Goal: Task Accomplishment & Management: Complete application form

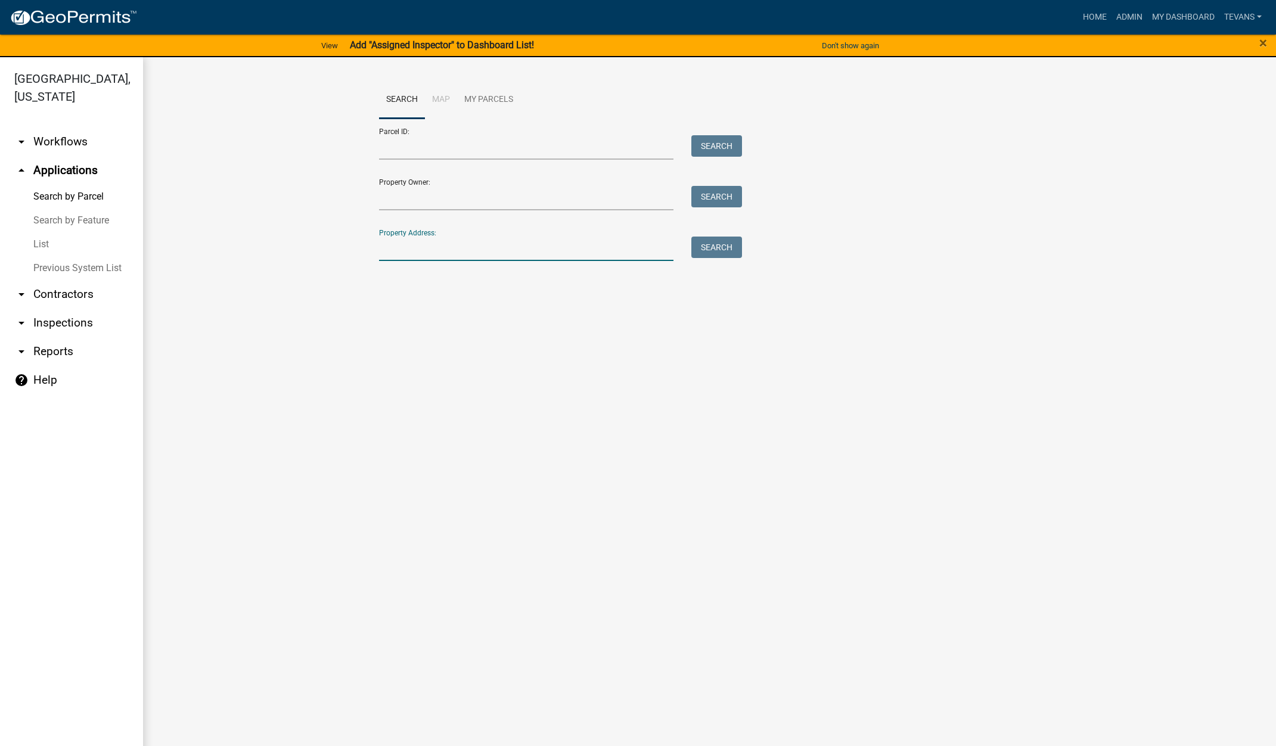
click at [395, 250] on input "Property Address:" at bounding box center [526, 249] width 295 height 24
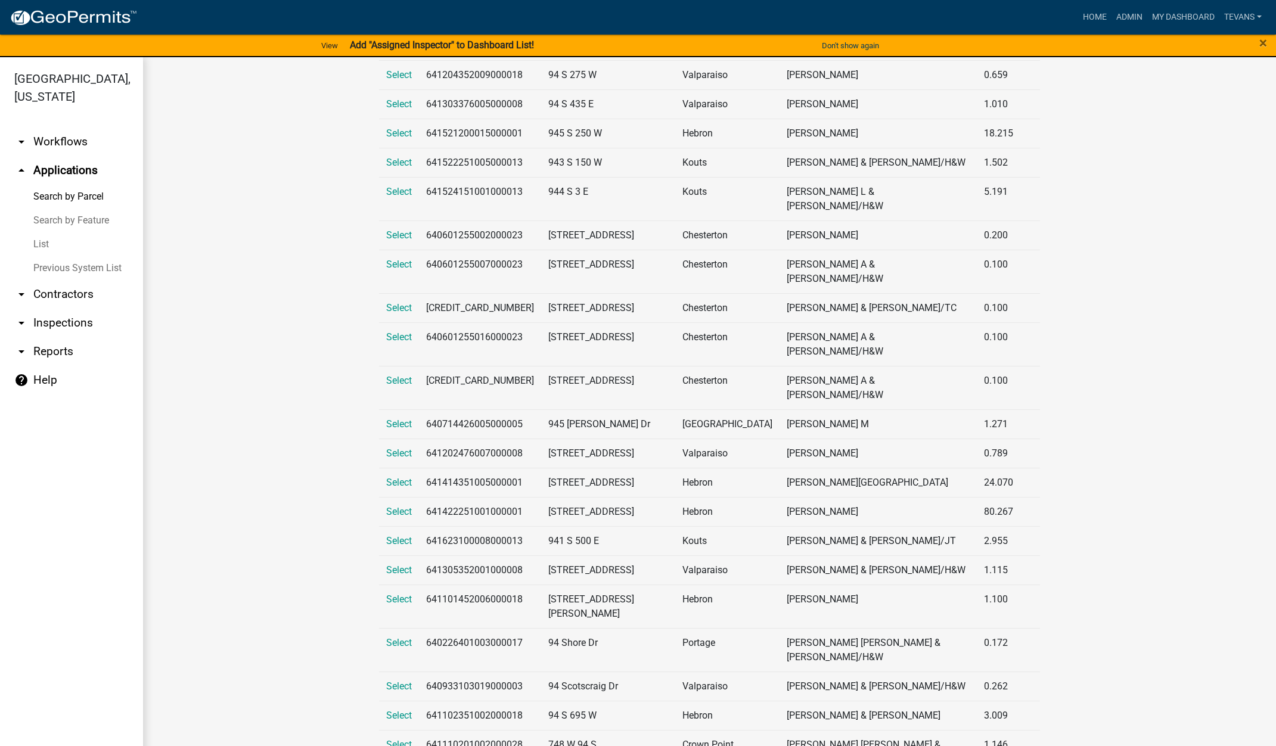
scroll to position [1394, 0]
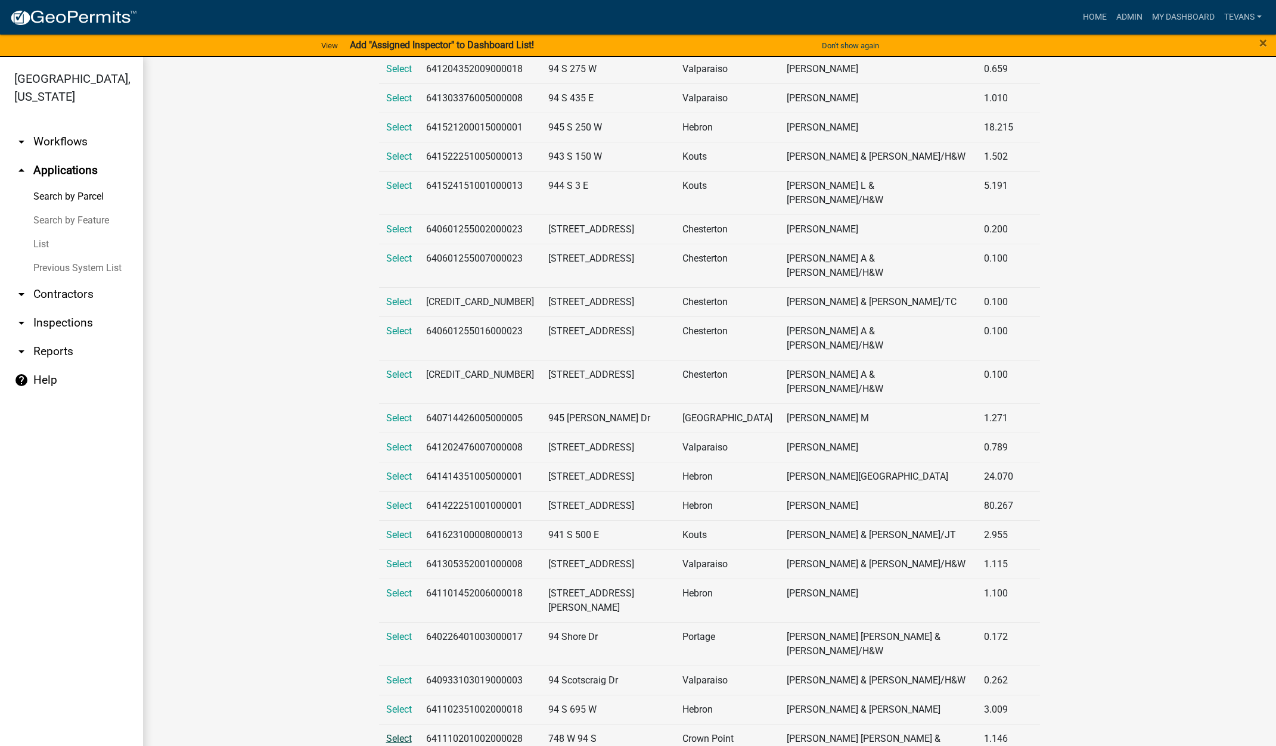
type input "94 s"
click at [393, 733] on span "Select" at bounding box center [399, 738] width 26 height 11
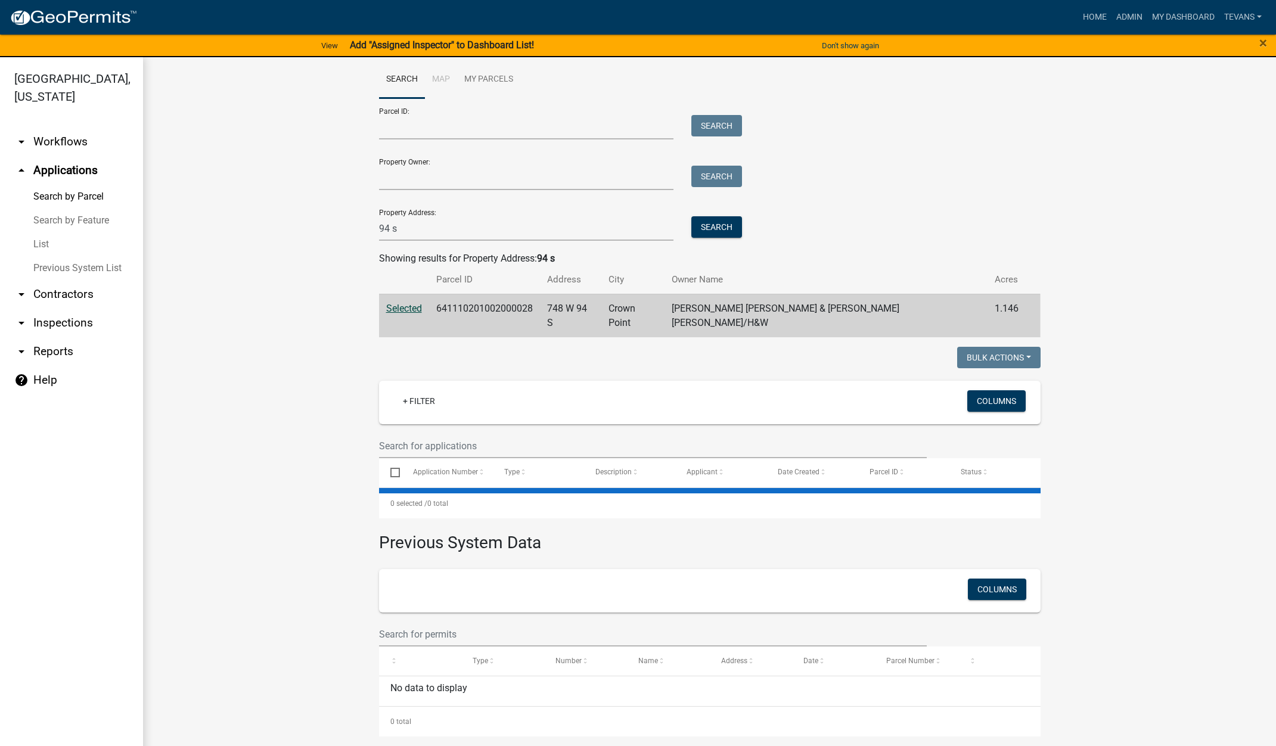
scroll to position [0, 0]
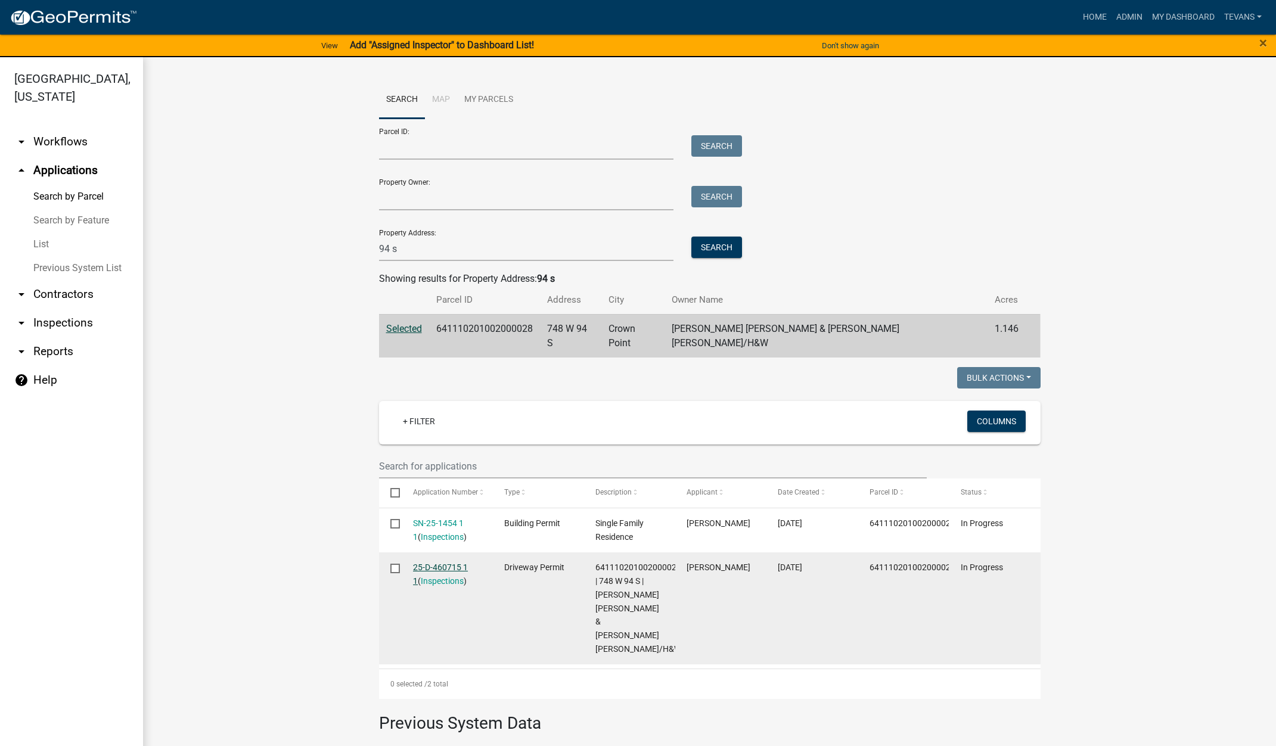
click at [428, 563] on link "25-D-460715 1 1" at bounding box center [440, 574] width 55 height 23
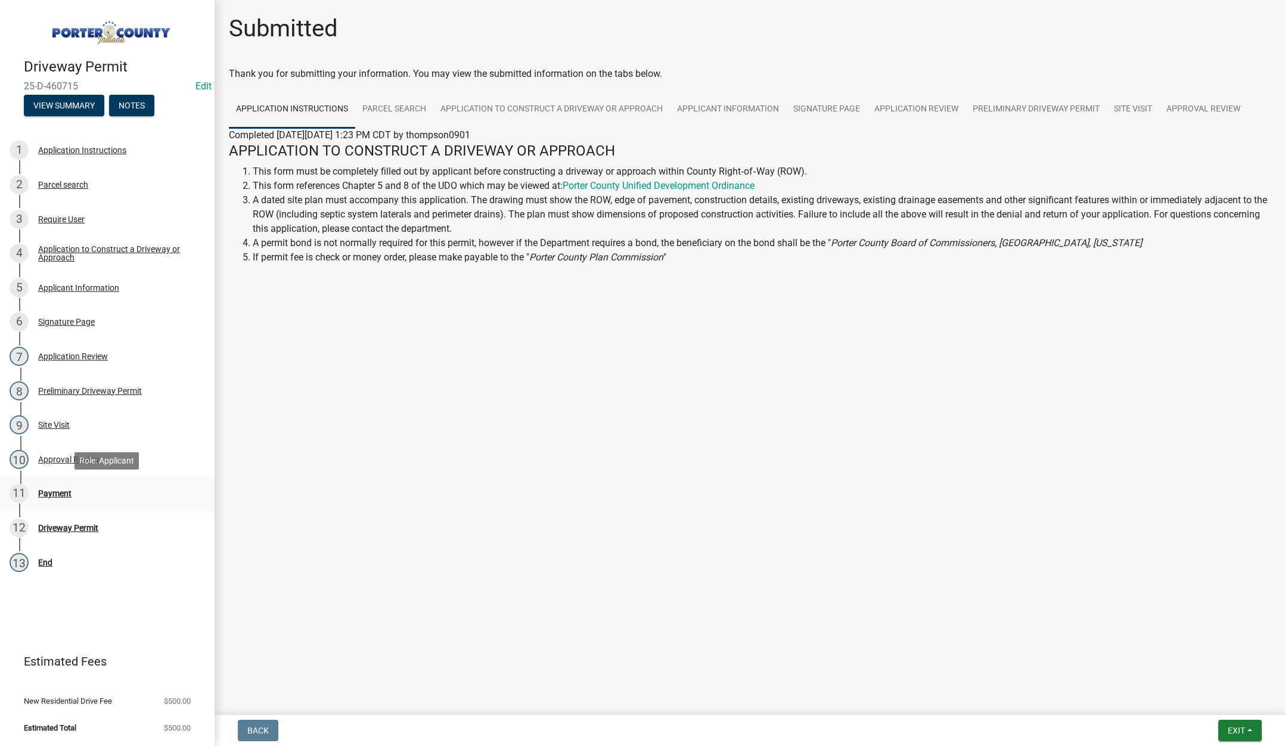
drag, startPoint x: 42, startPoint y: 491, endPoint x: 64, endPoint y: 490, distance: 22.1
click at [43, 490] on div "Payment" at bounding box center [54, 493] width 33 height 8
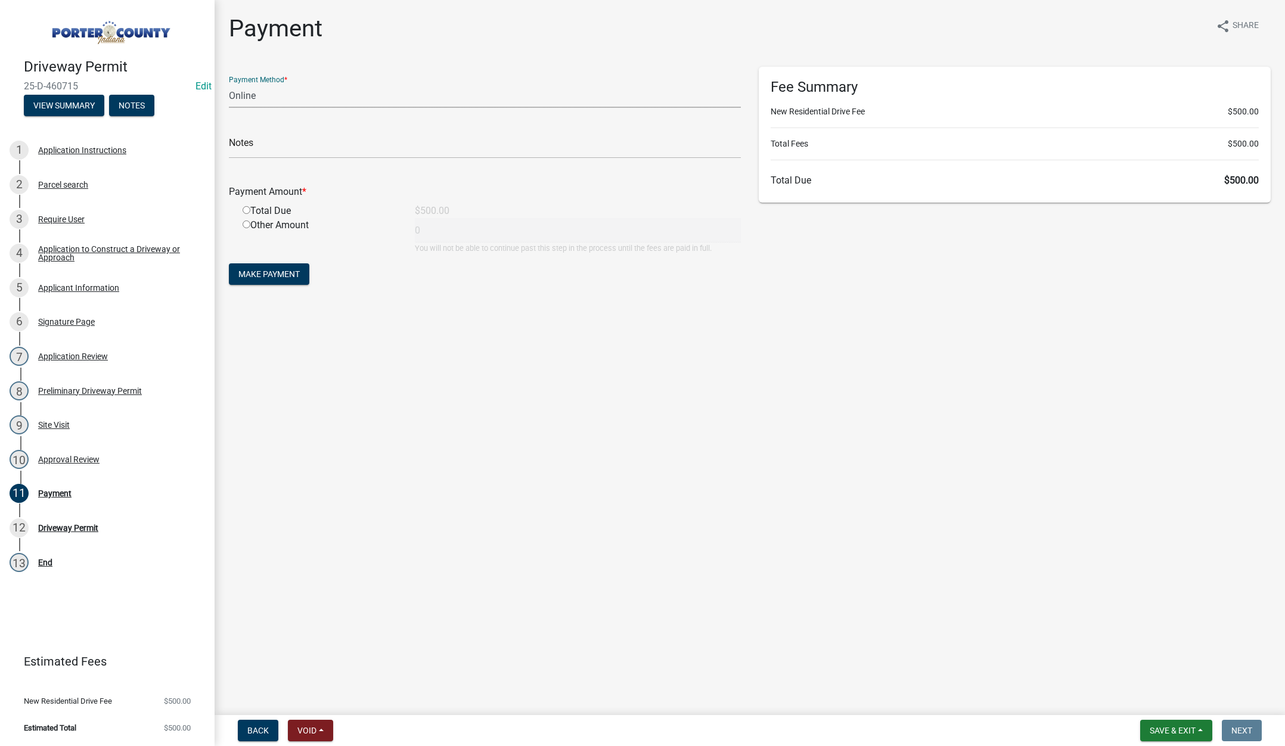
click at [250, 99] on select "Credit Card POS Check Cash Online" at bounding box center [485, 95] width 512 height 24
select select "1: 0"
click at [229, 83] on select "Credit Card POS Check Cash Online" at bounding box center [485, 95] width 512 height 24
click at [250, 139] on input "text" at bounding box center [485, 146] width 512 height 24
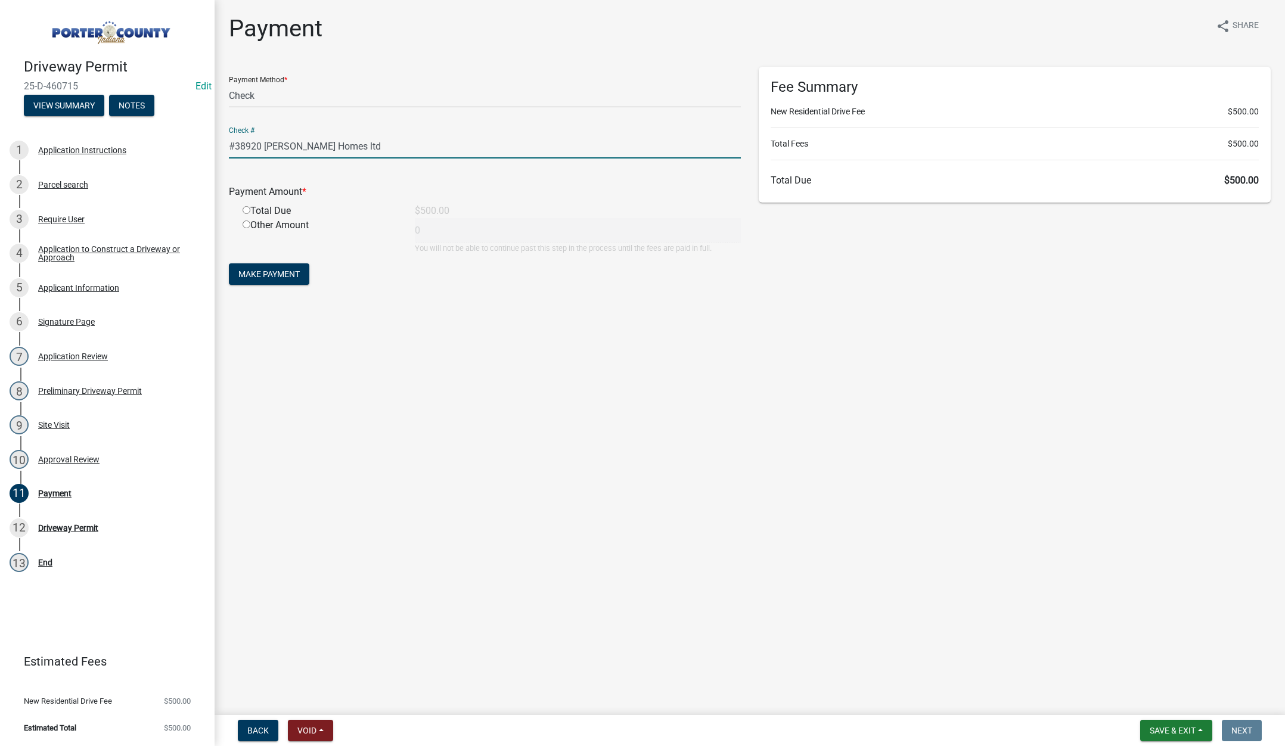
type input "#38920 [PERSON_NAME] Homes ltd"
click at [248, 210] on input "radio" at bounding box center [247, 210] width 8 height 8
radio input "true"
type input "500"
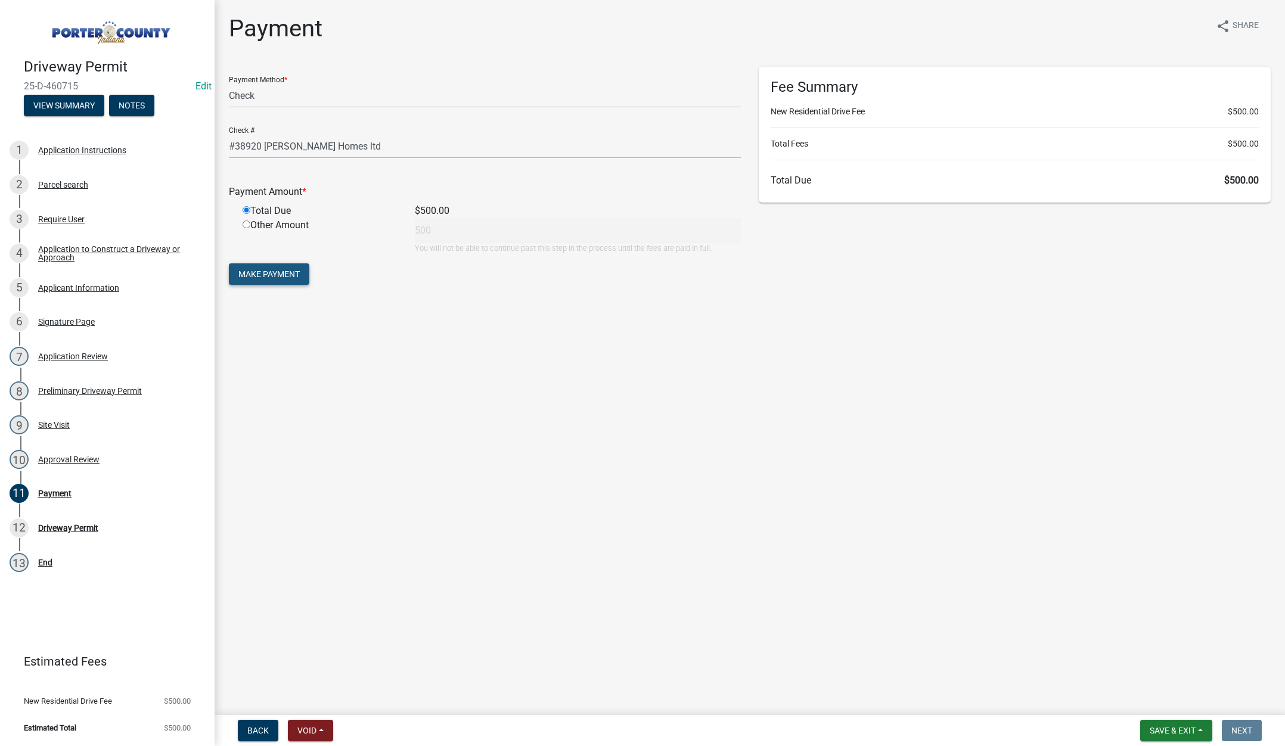
click at [266, 274] on span "Make Payment" at bounding box center [268, 274] width 61 height 10
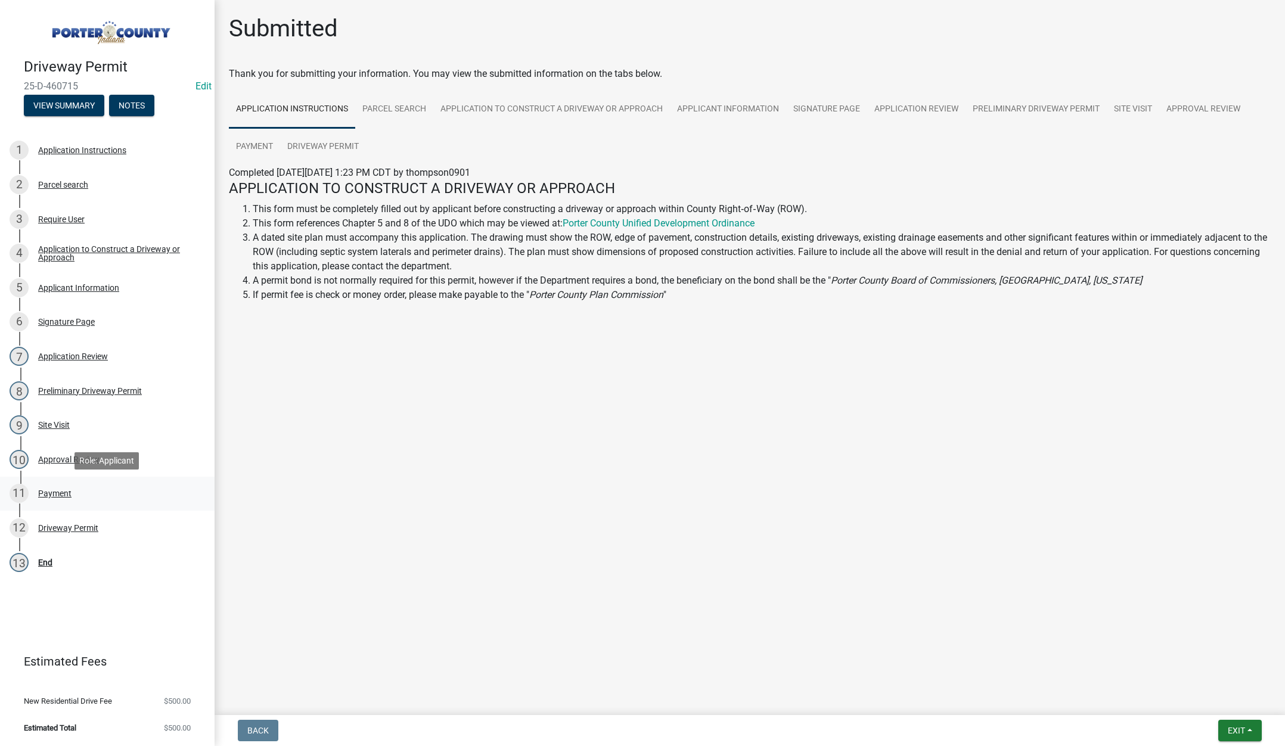
click at [41, 489] on div "Payment" at bounding box center [54, 493] width 33 height 8
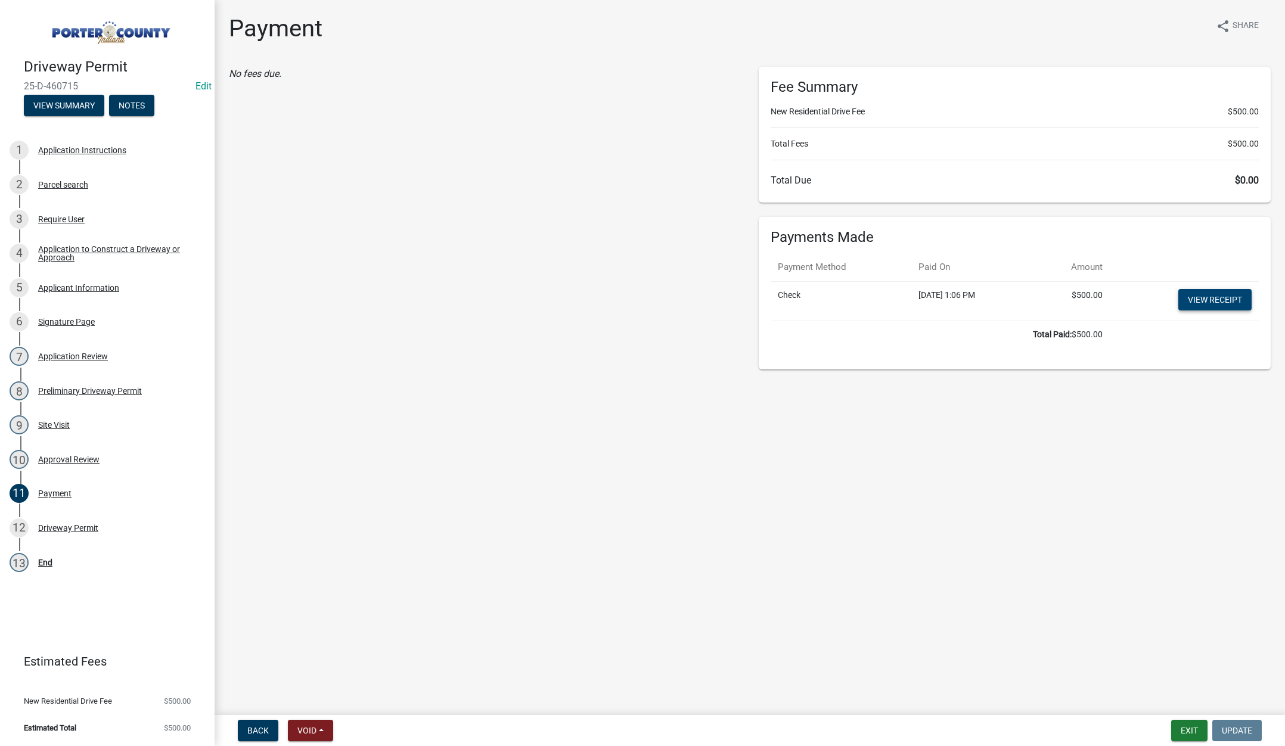
click at [1202, 297] on link "View receipt" at bounding box center [1214, 299] width 73 height 21
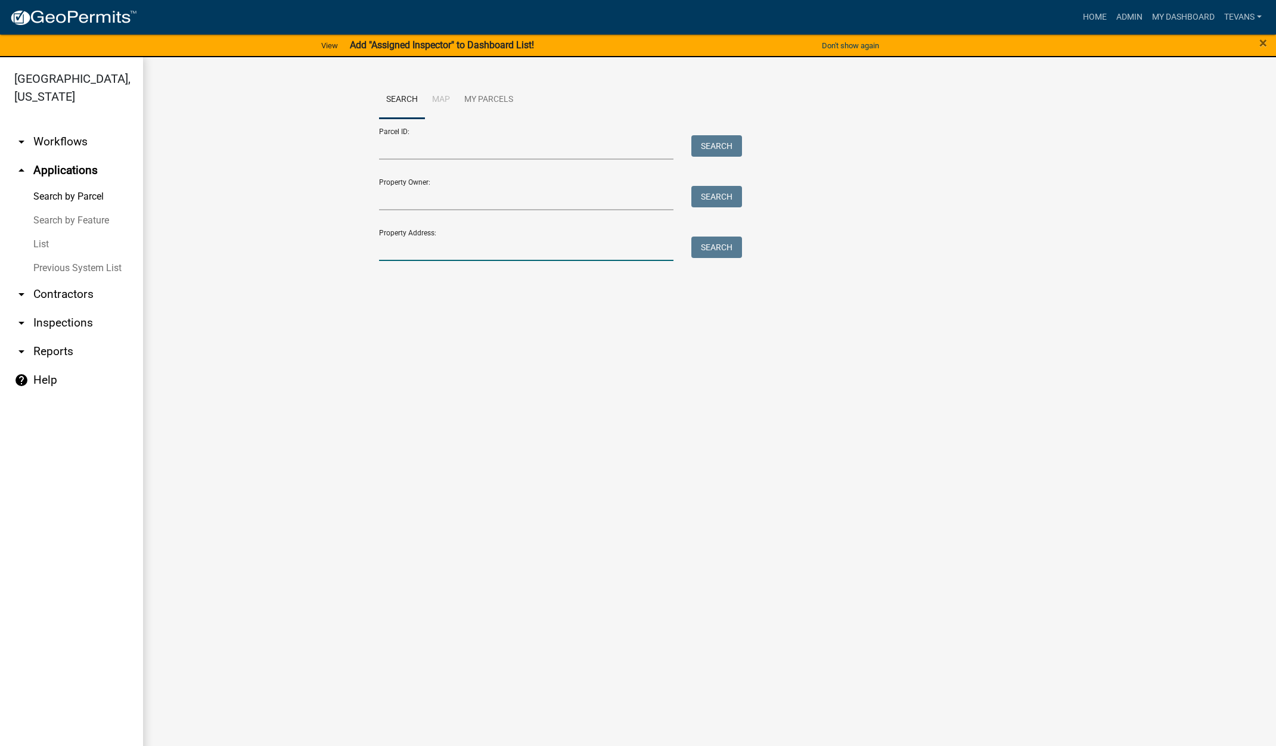
click at [545, 249] on input "Property Address:" at bounding box center [526, 249] width 295 height 24
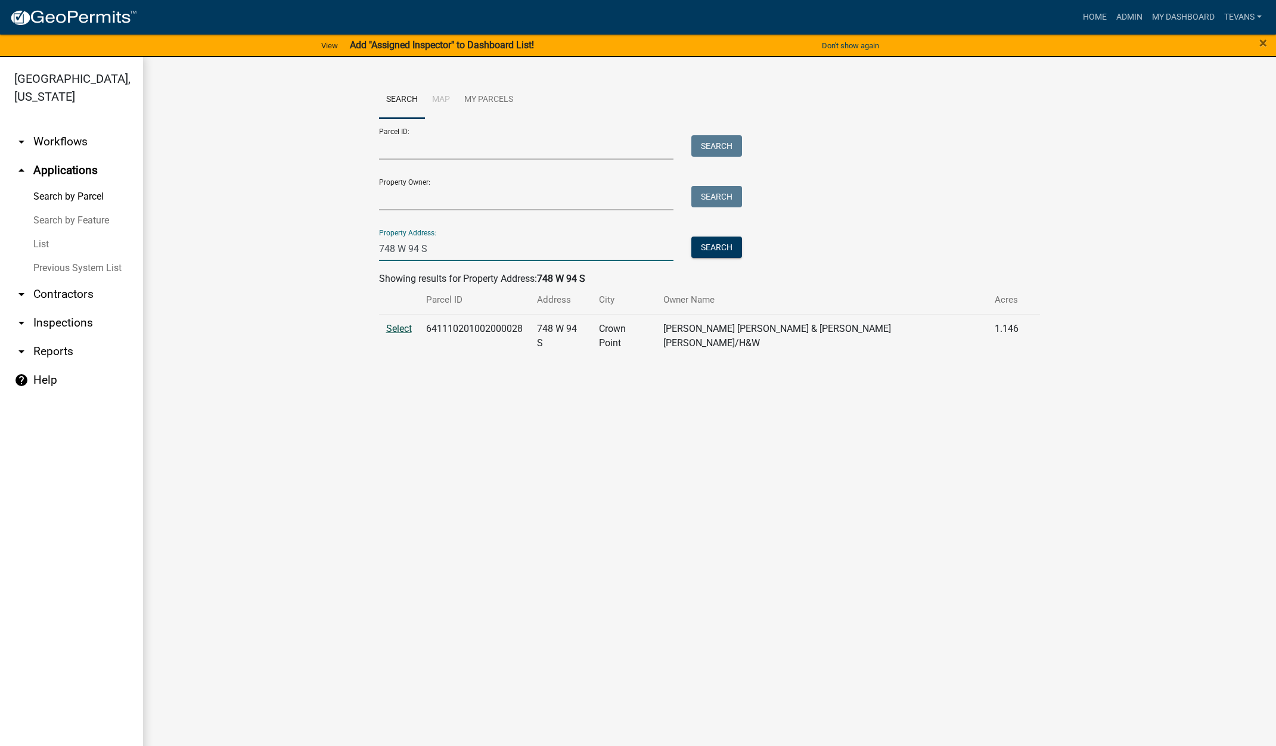
type input "748 W 94 S"
click at [398, 328] on span "Select" at bounding box center [399, 328] width 26 height 11
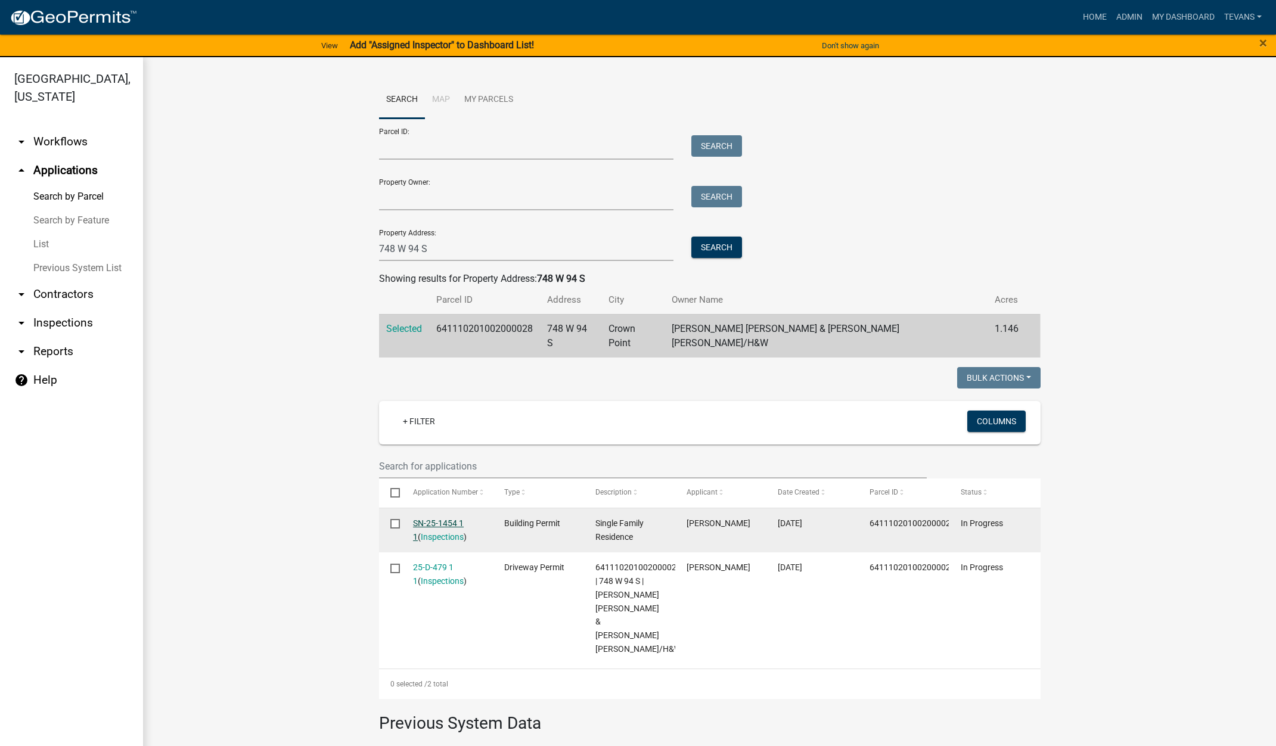
click at [435, 518] on link "SN-25-1454 1 1" at bounding box center [438, 529] width 51 height 23
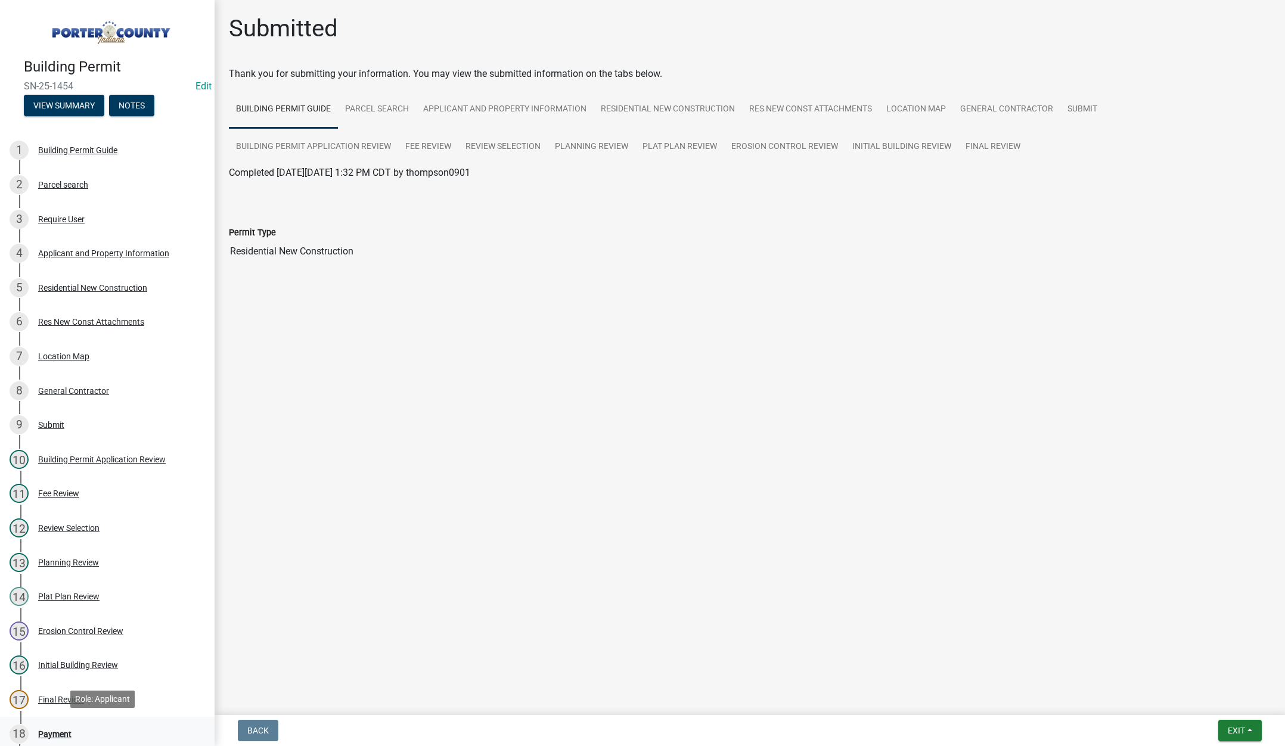
click at [51, 730] on div "Payment" at bounding box center [54, 734] width 33 height 8
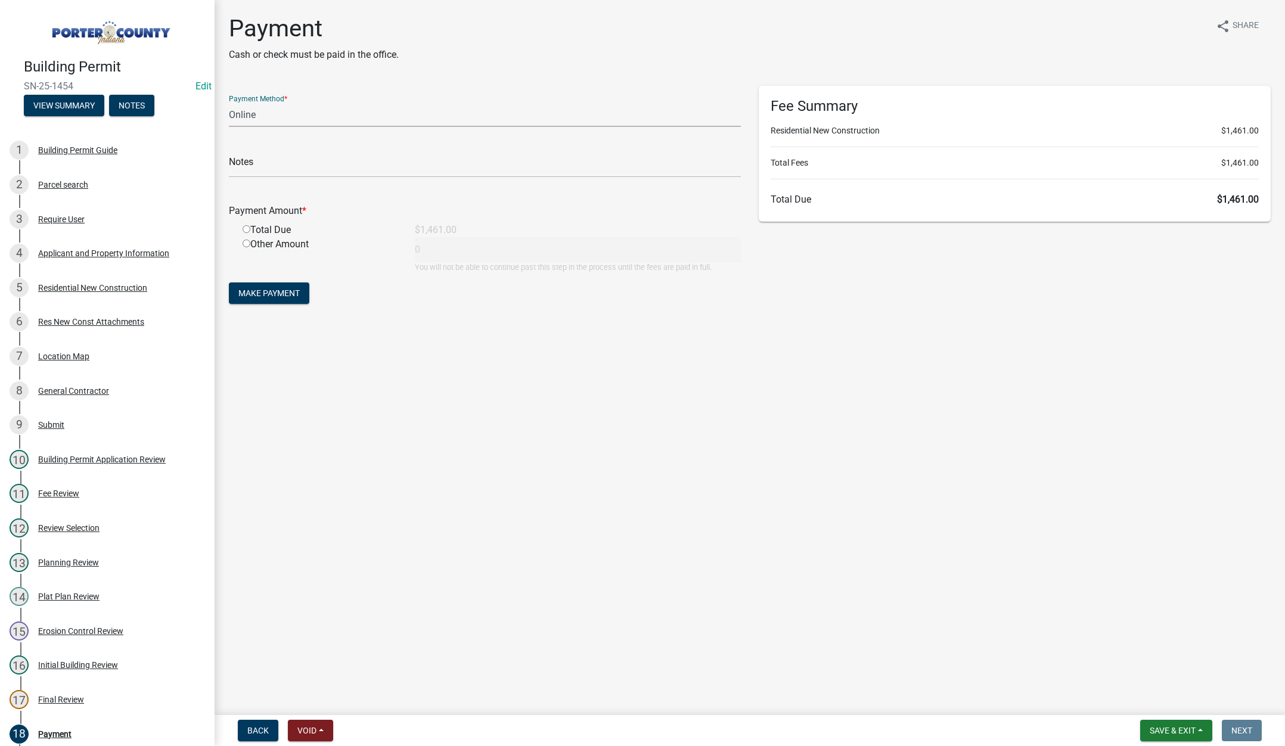
click at [263, 113] on select "Credit Card POS Check Cash Online" at bounding box center [485, 114] width 512 height 24
select select "1: 0"
click at [229, 102] on select "Credit Card POS Check Cash Online" at bounding box center [485, 114] width 512 height 24
click at [255, 167] on input "text" at bounding box center [485, 165] width 512 height 24
type input "#38920 [PERSON_NAME] Homes ltd"
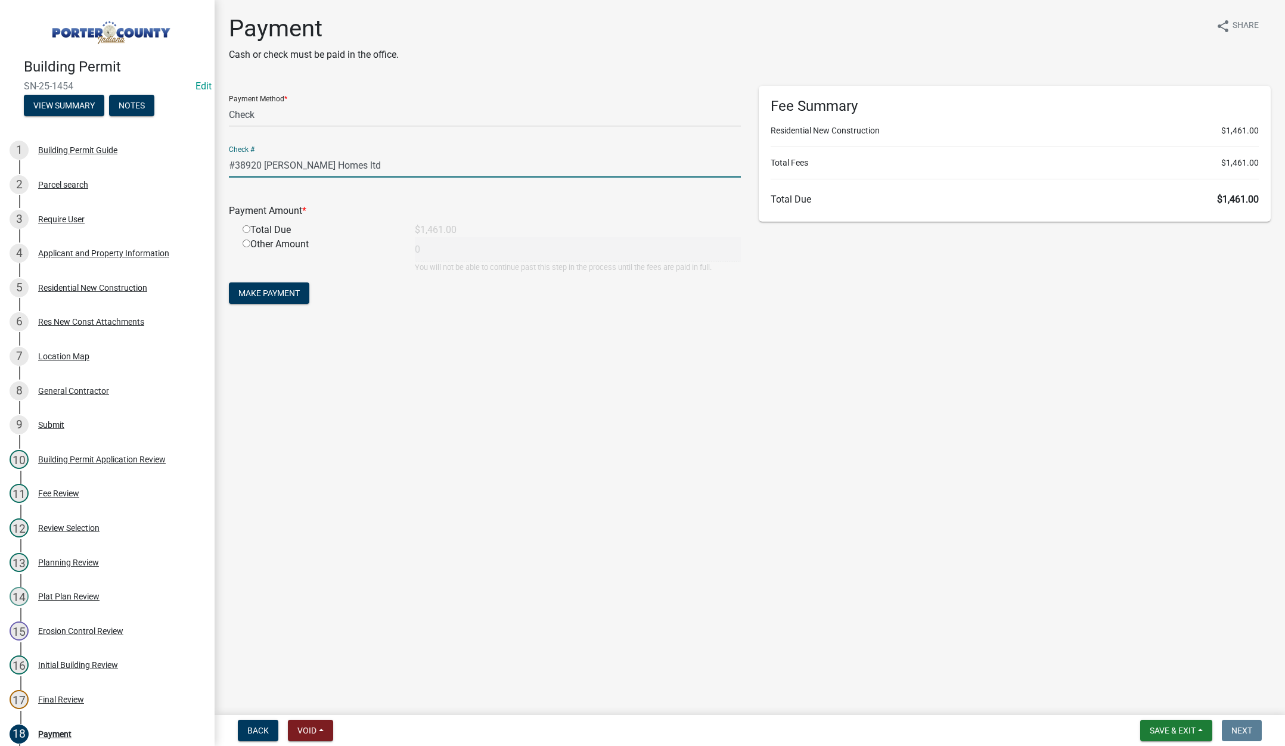
click at [244, 229] on input "radio" at bounding box center [247, 229] width 8 height 8
radio input "true"
type input "1461"
click at [276, 300] on button "Make Payment" at bounding box center [269, 292] width 80 height 21
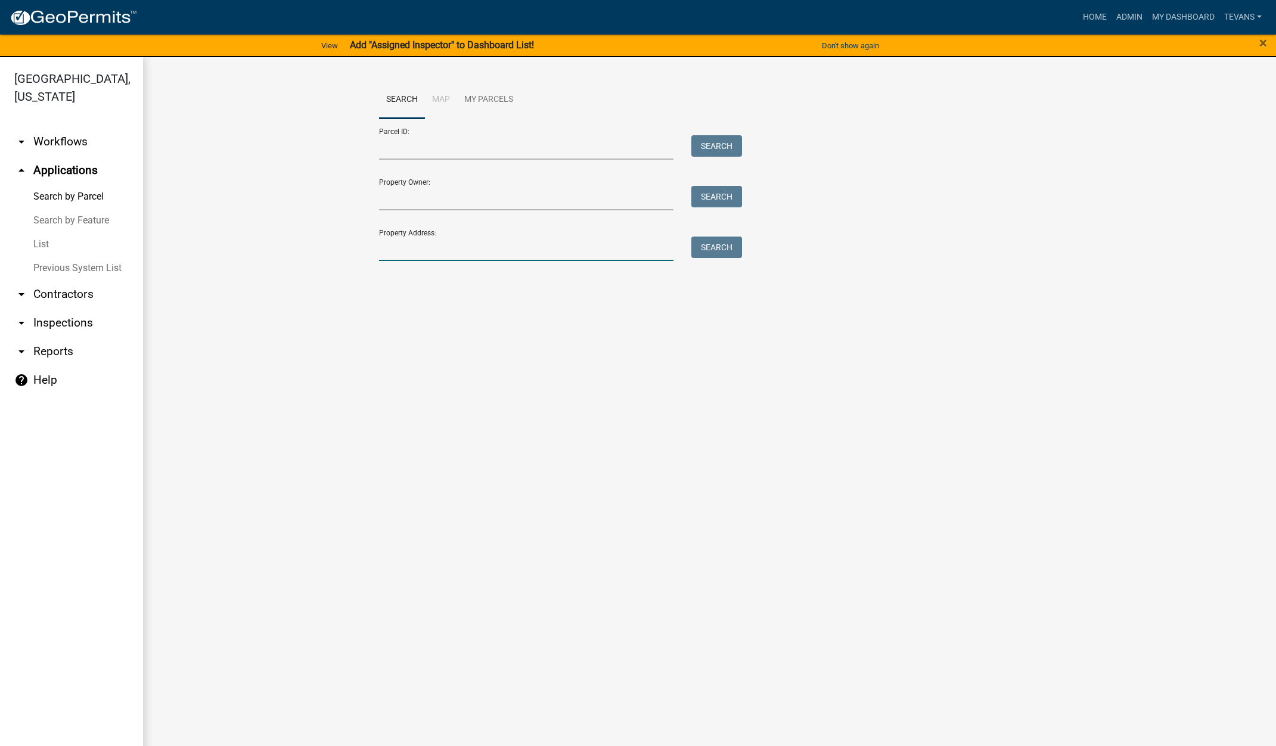
click at [406, 251] on input "Property Address:" at bounding box center [526, 249] width 295 height 24
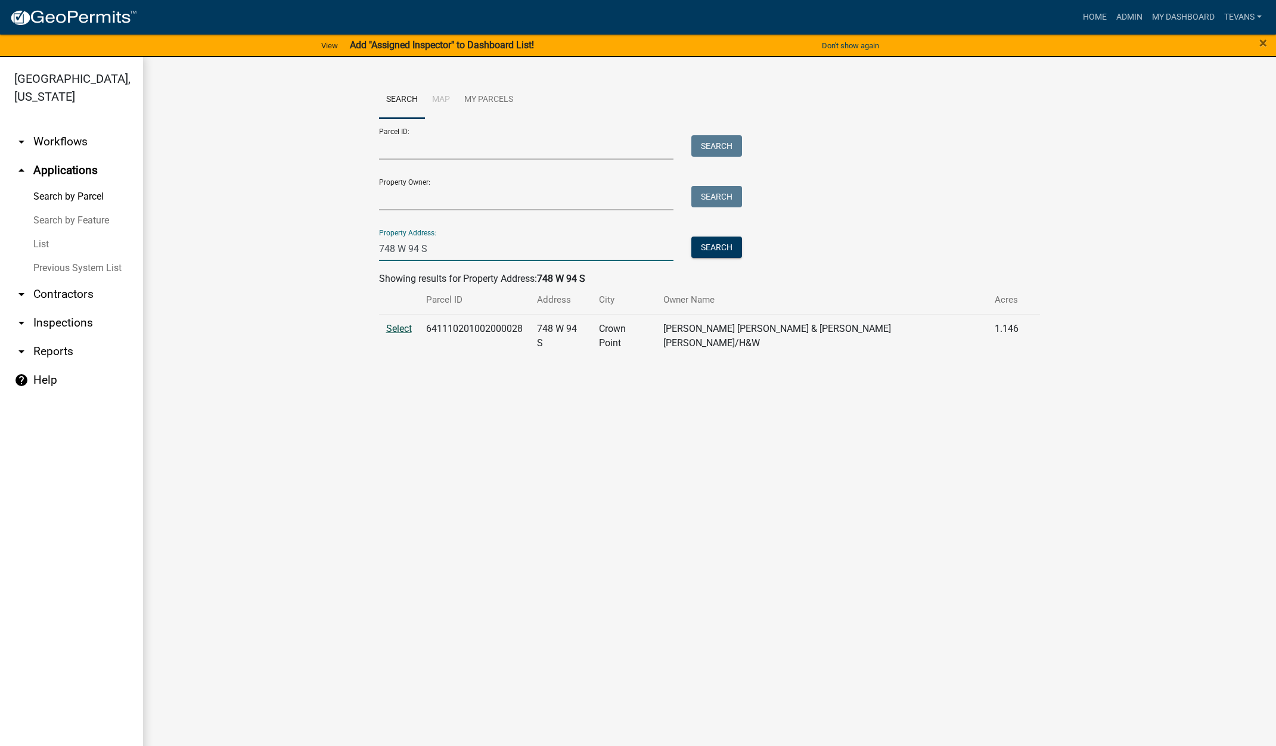
type input "748 W 94 S"
click at [397, 323] on span "Select" at bounding box center [399, 328] width 26 height 11
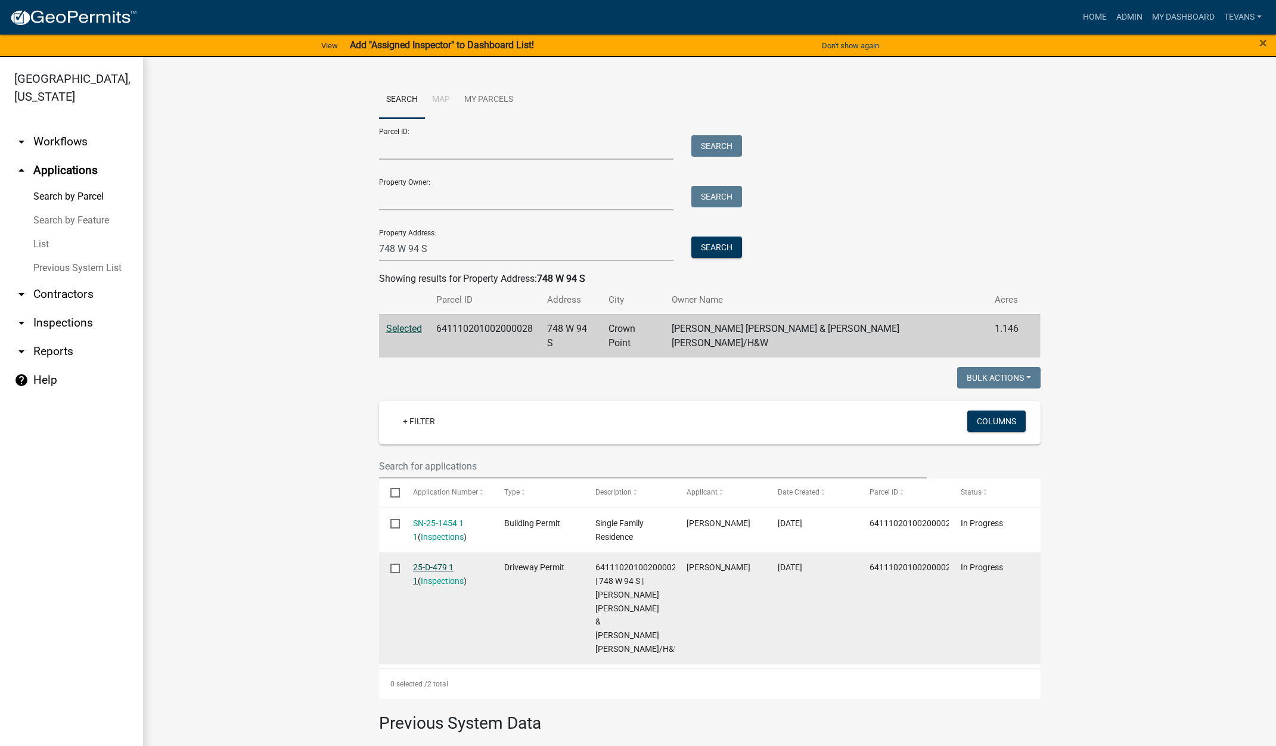
click at [433, 563] on link "25-D-479 1 1" at bounding box center [433, 574] width 41 height 23
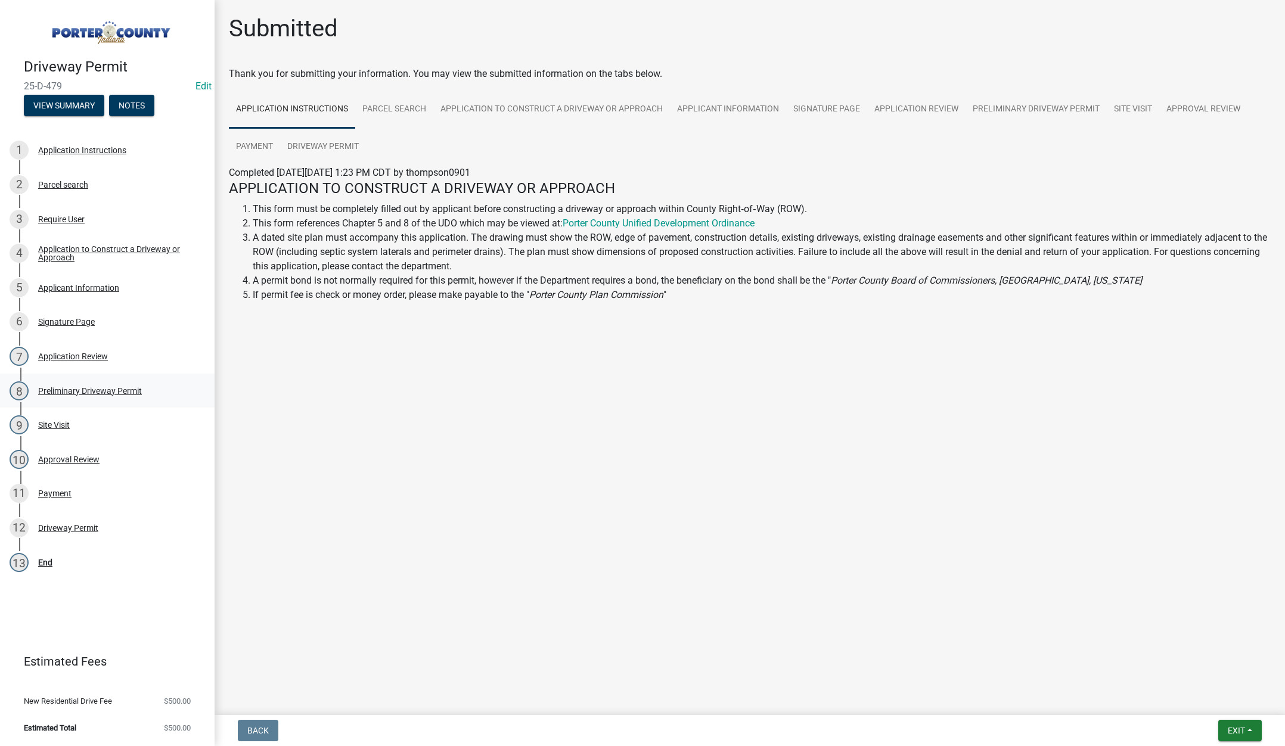
click at [105, 387] on div "Preliminary Driveway Permit" at bounding box center [90, 391] width 104 height 8
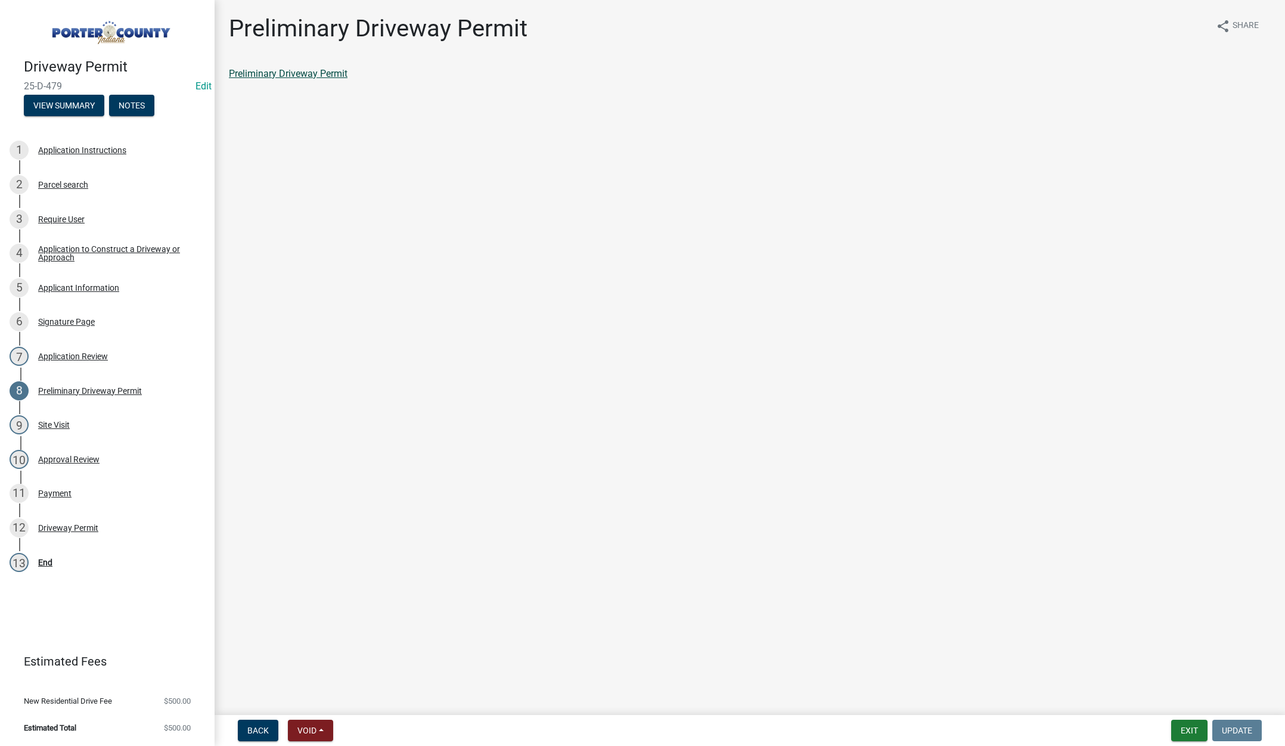
click at [299, 74] on link "Preliminary Driveway Permit" at bounding box center [288, 73] width 119 height 11
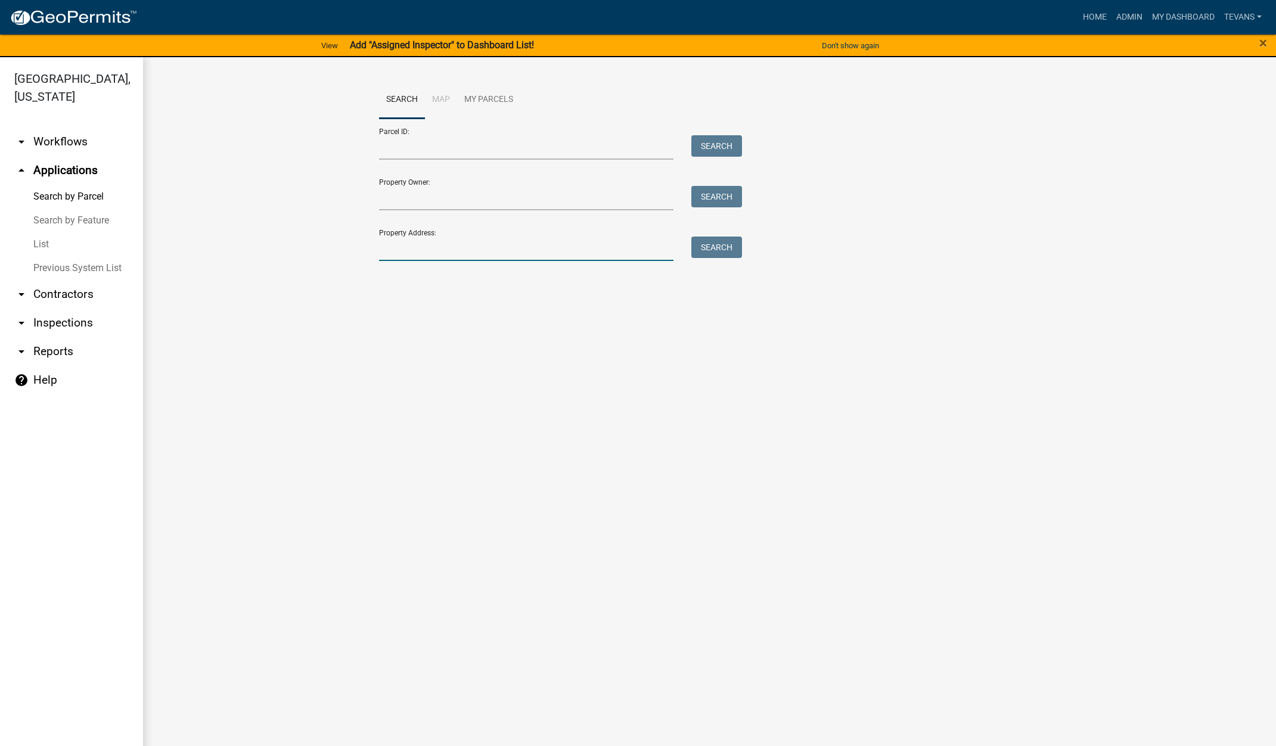
drag, startPoint x: 387, startPoint y: 245, endPoint x: 399, endPoint y: 257, distance: 17.7
click at [394, 250] on input "Property Address:" at bounding box center [526, 249] width 295 height 24
type input "748 W 94 S"
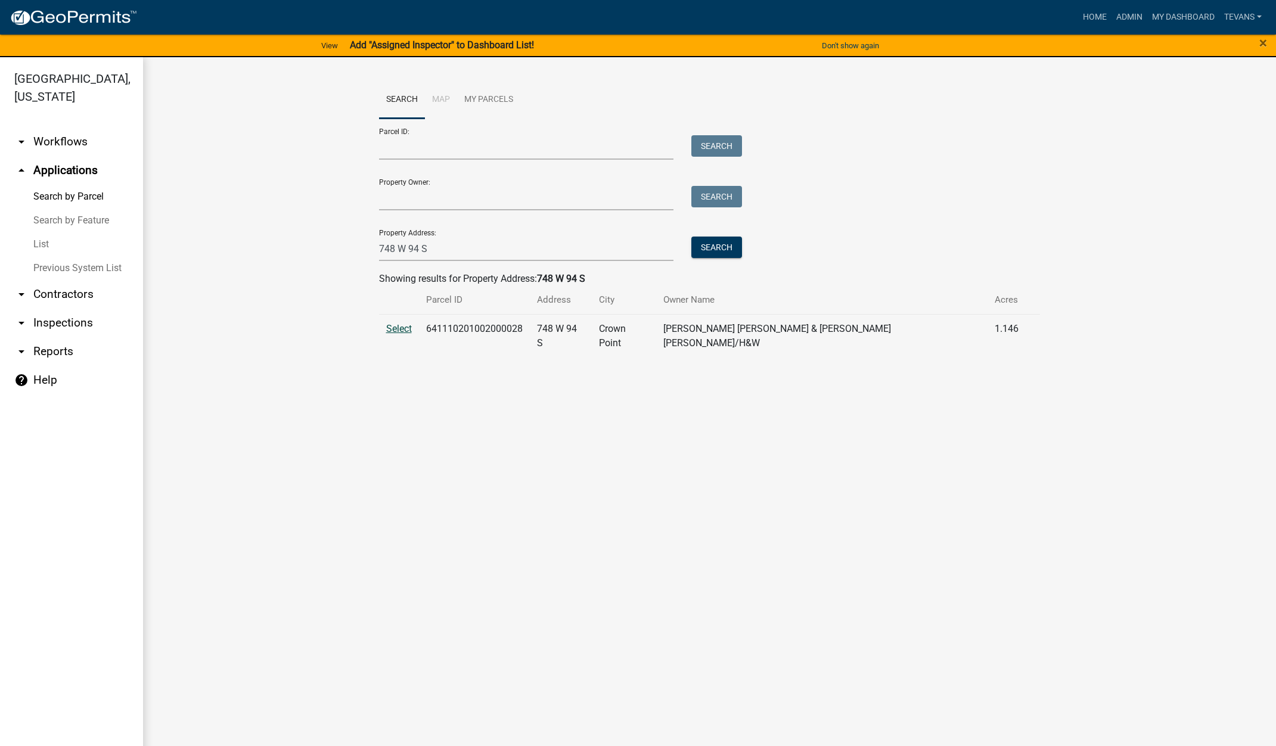
click at [396, 328] on span "Select" at bounding box center [399, 328] width 26 height 11
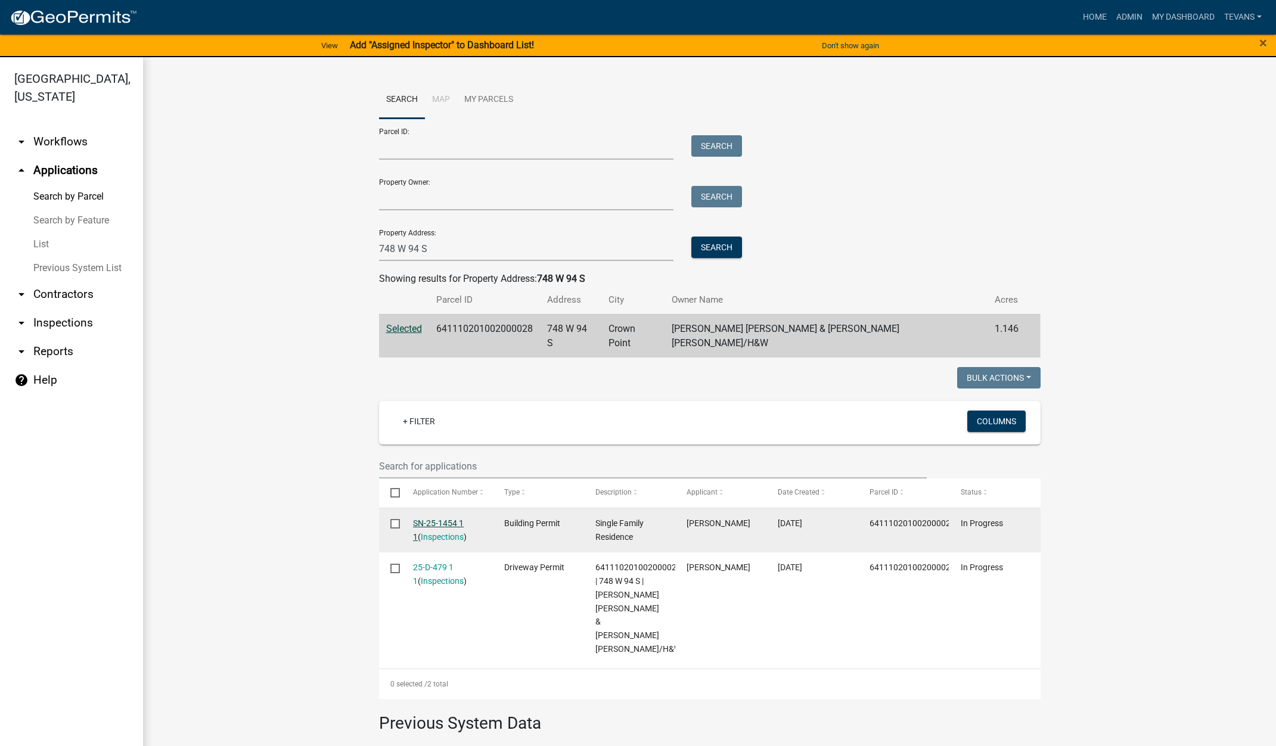
click at [443, 518] on link "SN-25-1454 1 1" at bounding box center [438, 529] width 51 height 23
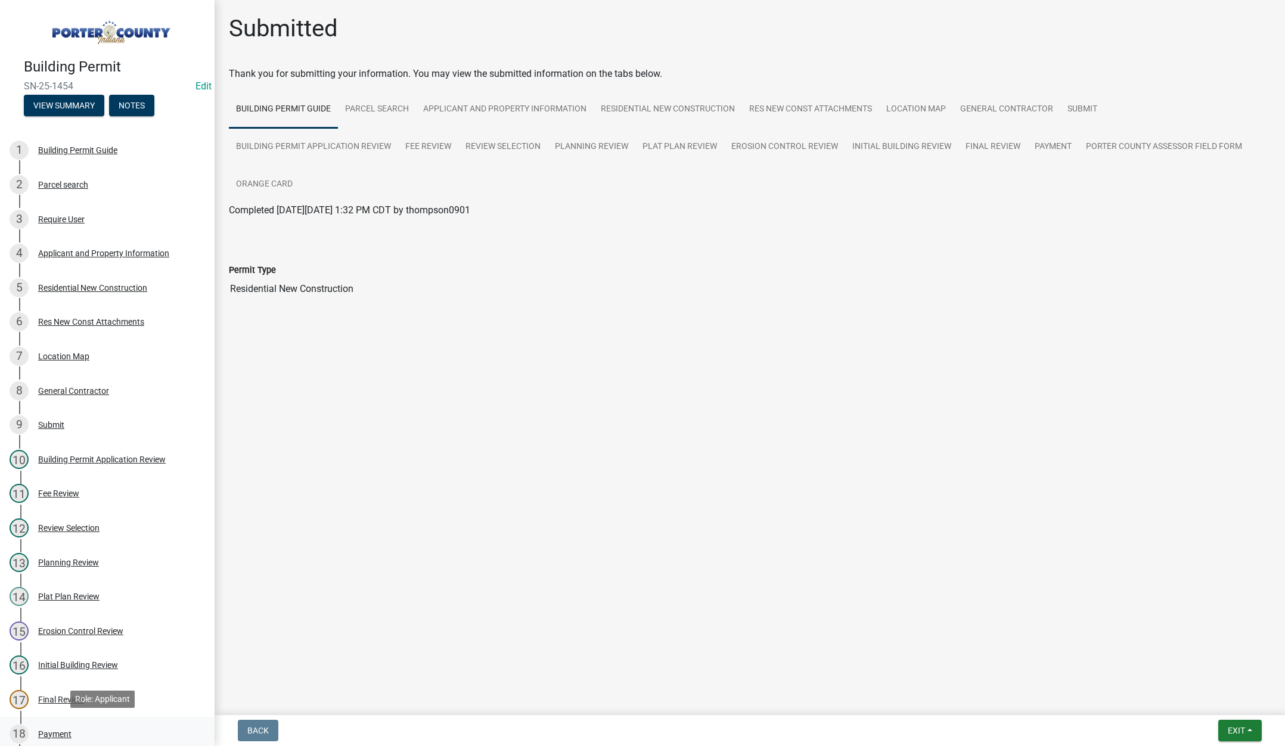
click at [58, 732] on div "Payment" at bounding box center [54, 734] width 33 height 8
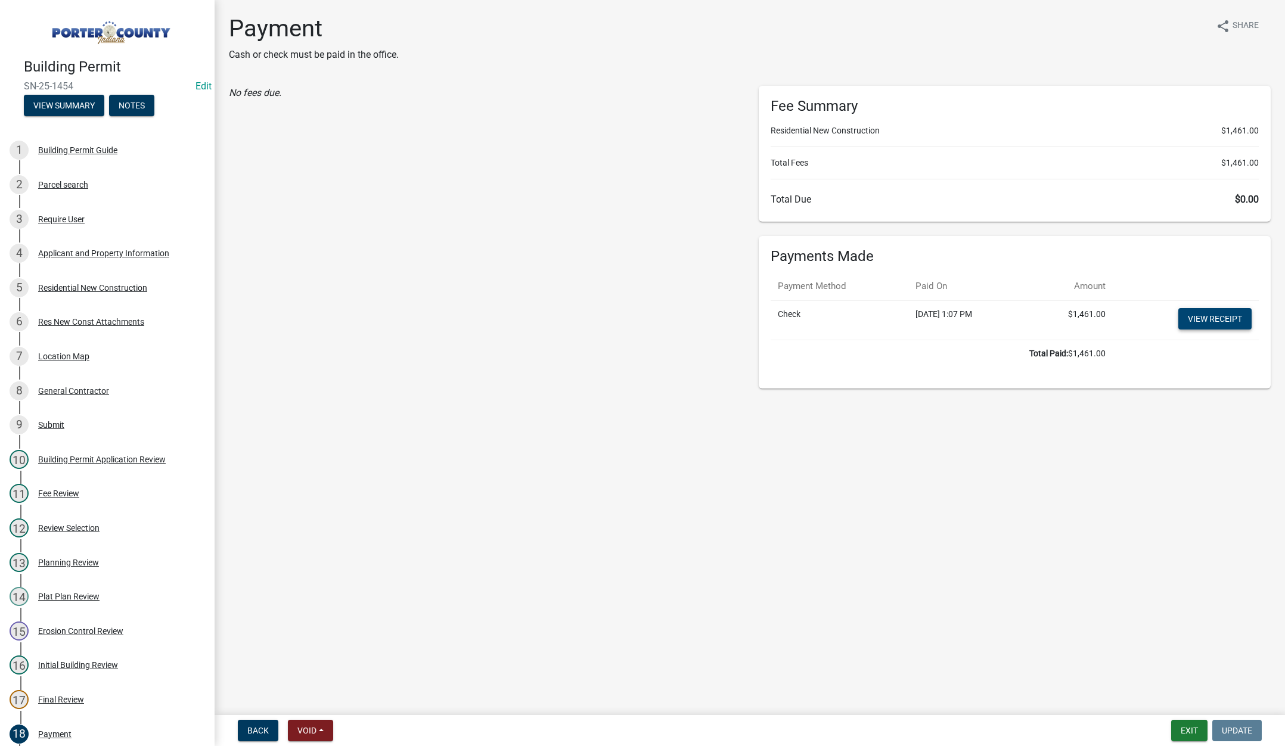
click at [1217, 315] on link "View receipt" at bounding box center [1214, 318] width 73 height 21
click at [1195, 729] on button "Exit" at bounding box center [1189, 730] width 36 height 21
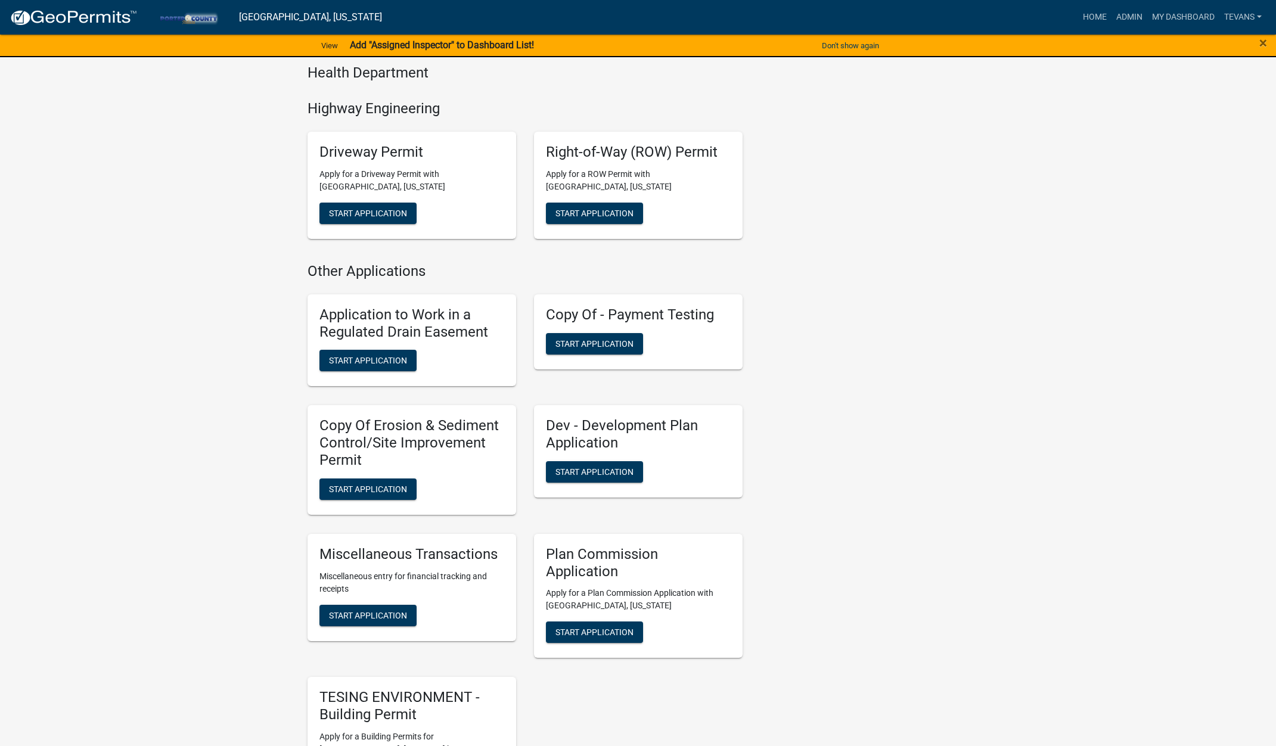
scroll to position [1013, 0]
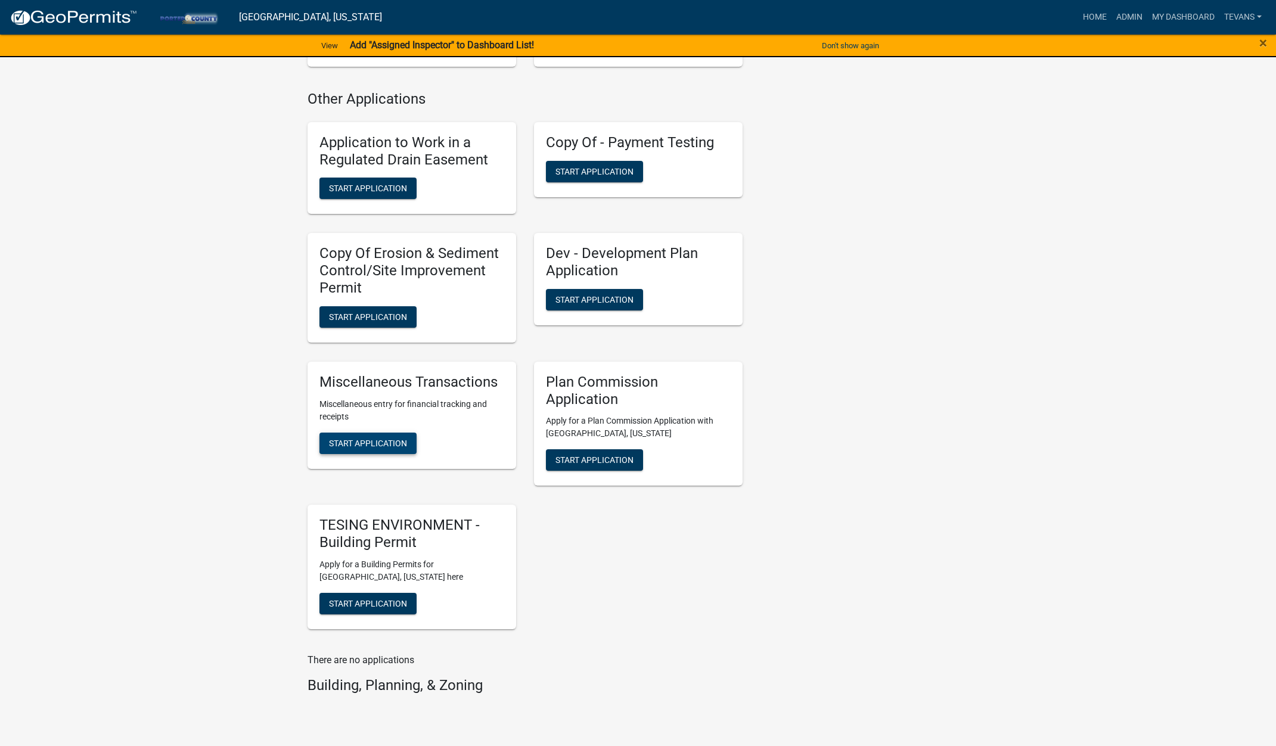
click at [385, 442] on span "Start Application" at bounding box center [368, 443] width 78 height 10
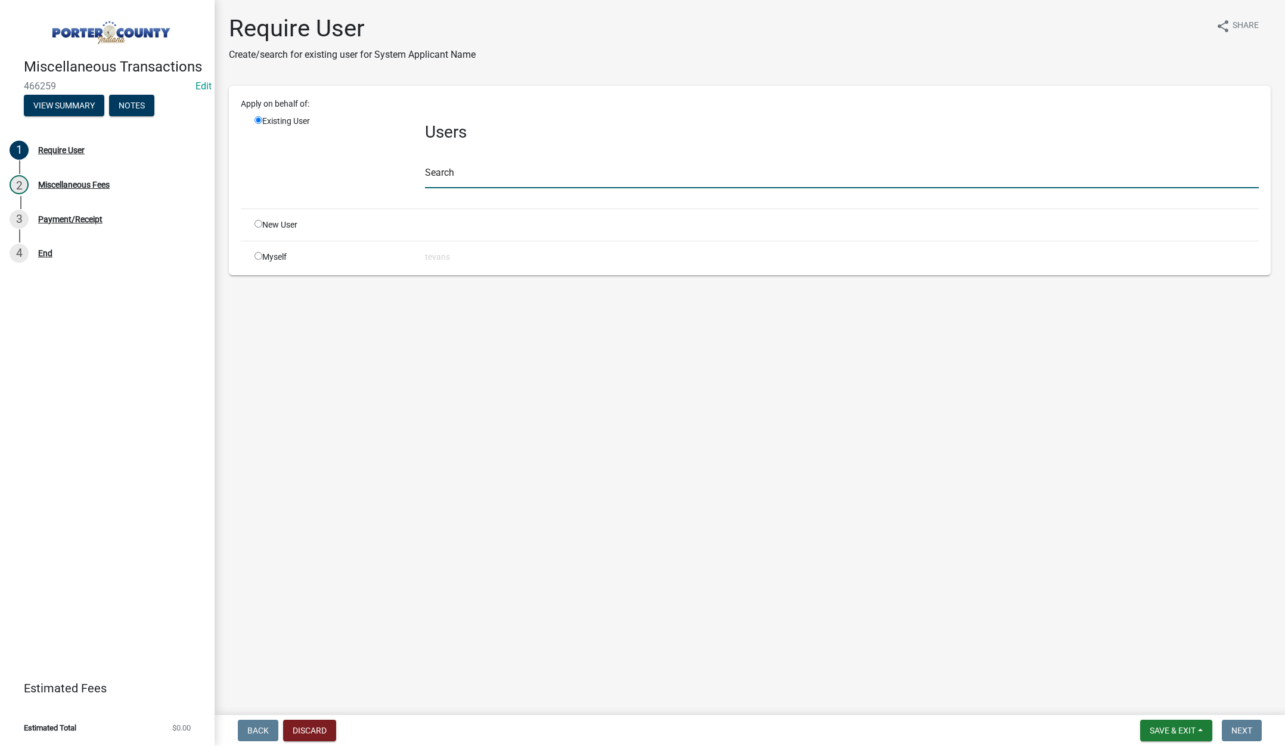
click at [455, 178] on input "text" at bounding box center [842, 176] width 834 height 24
type input "tami"
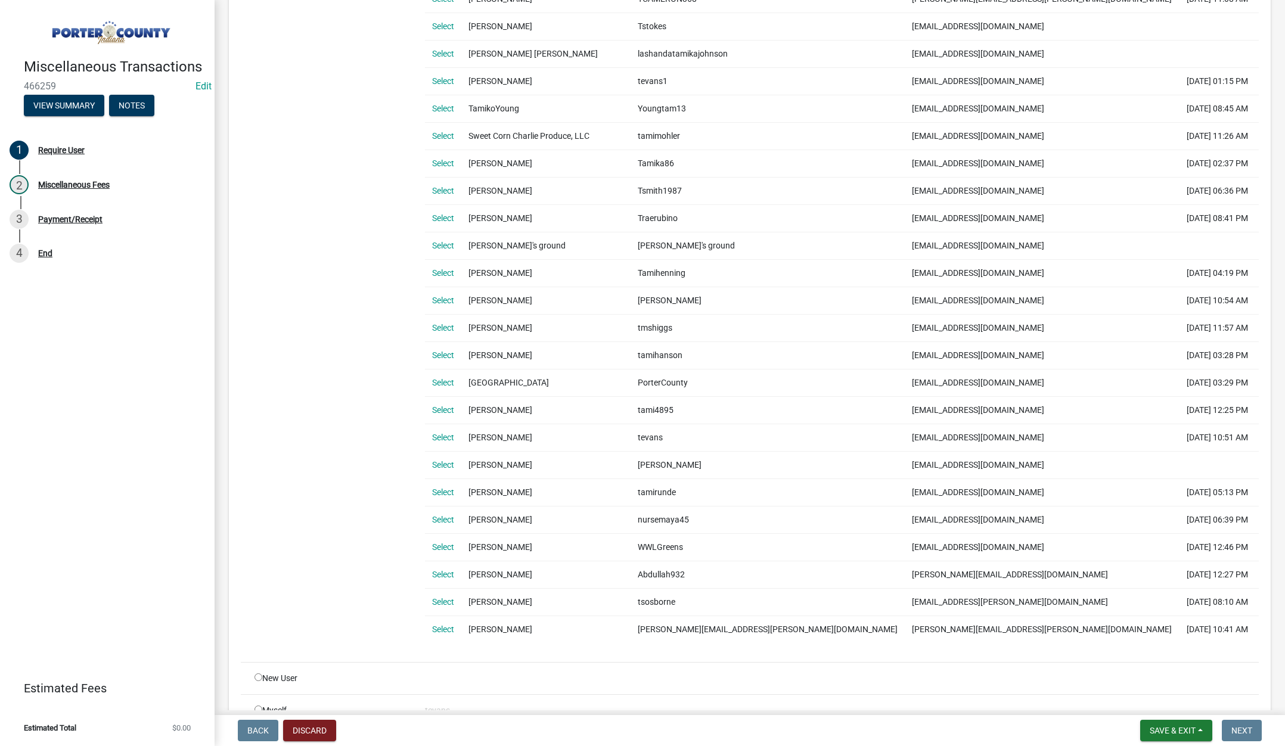
scroll to position [663, 0]
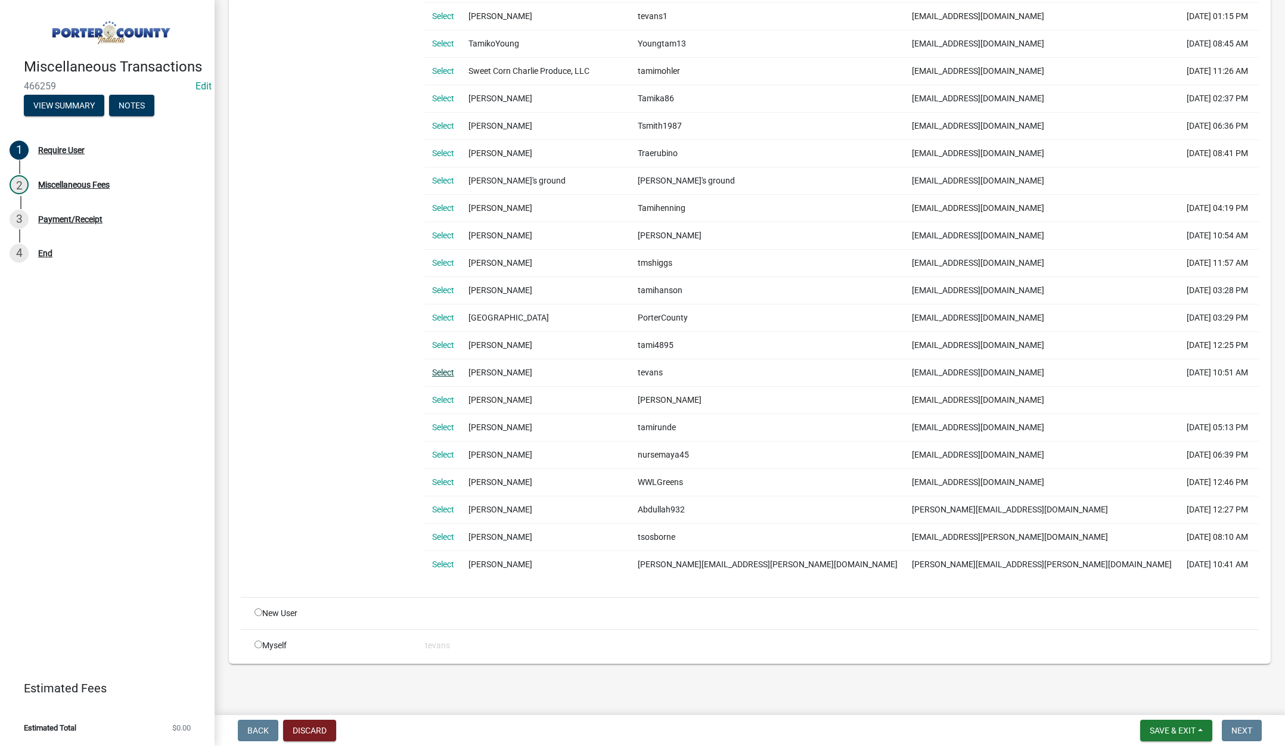
click at [442, 369] on link "Select" at bounding box center [443, 373] width 22 height 10
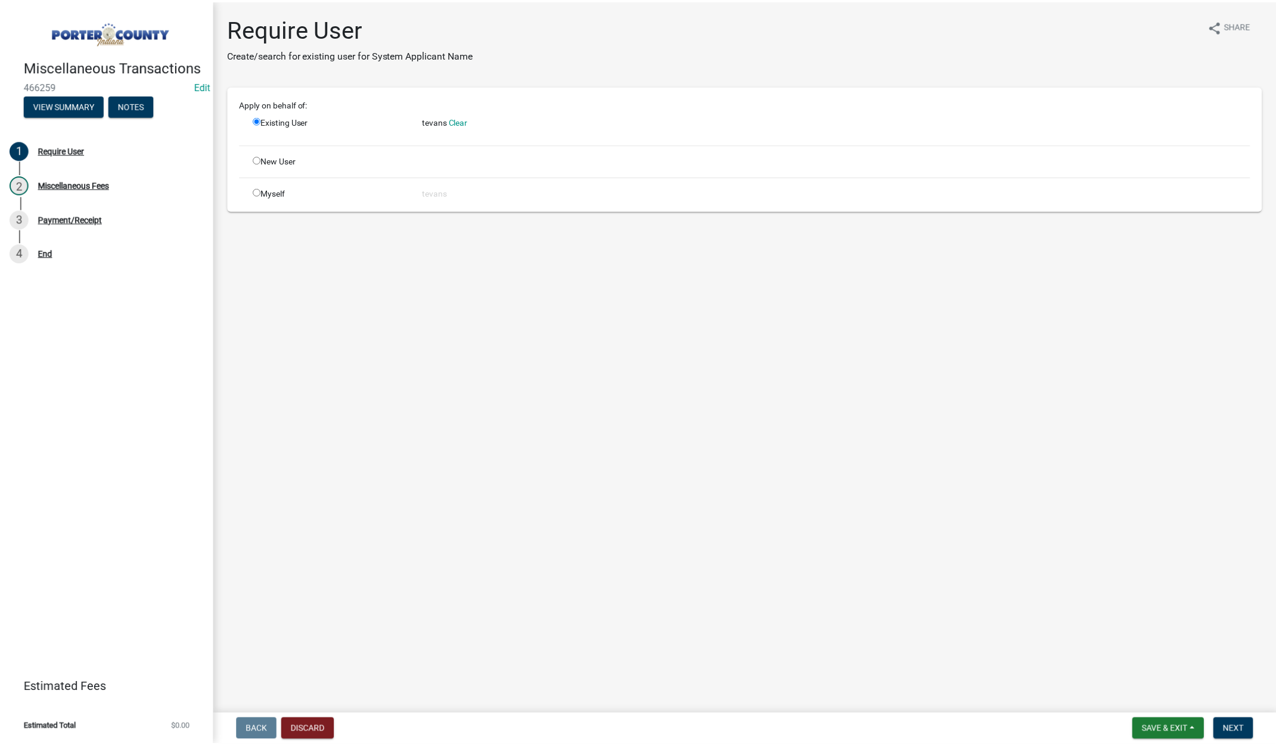
scroll to position [0, 0]
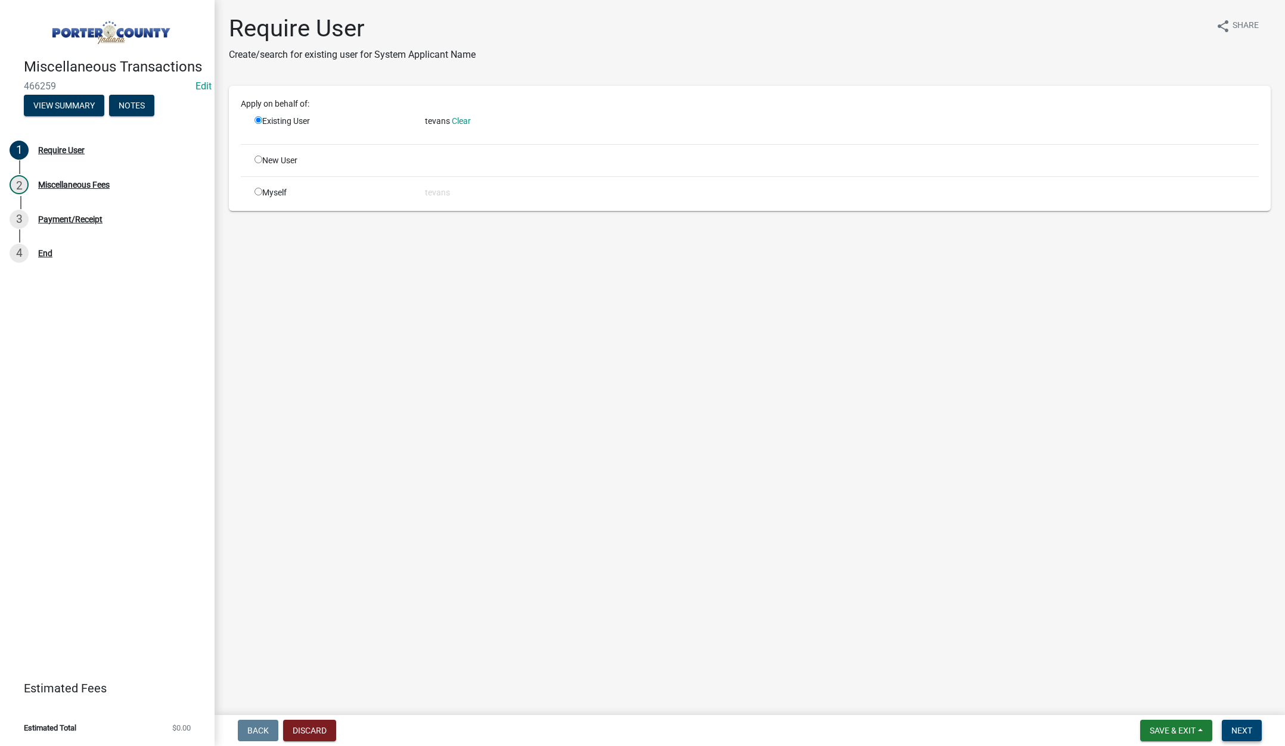
click at [1241, 724] on button "Next" at bounding box center [1242, 730] width 40 height 21
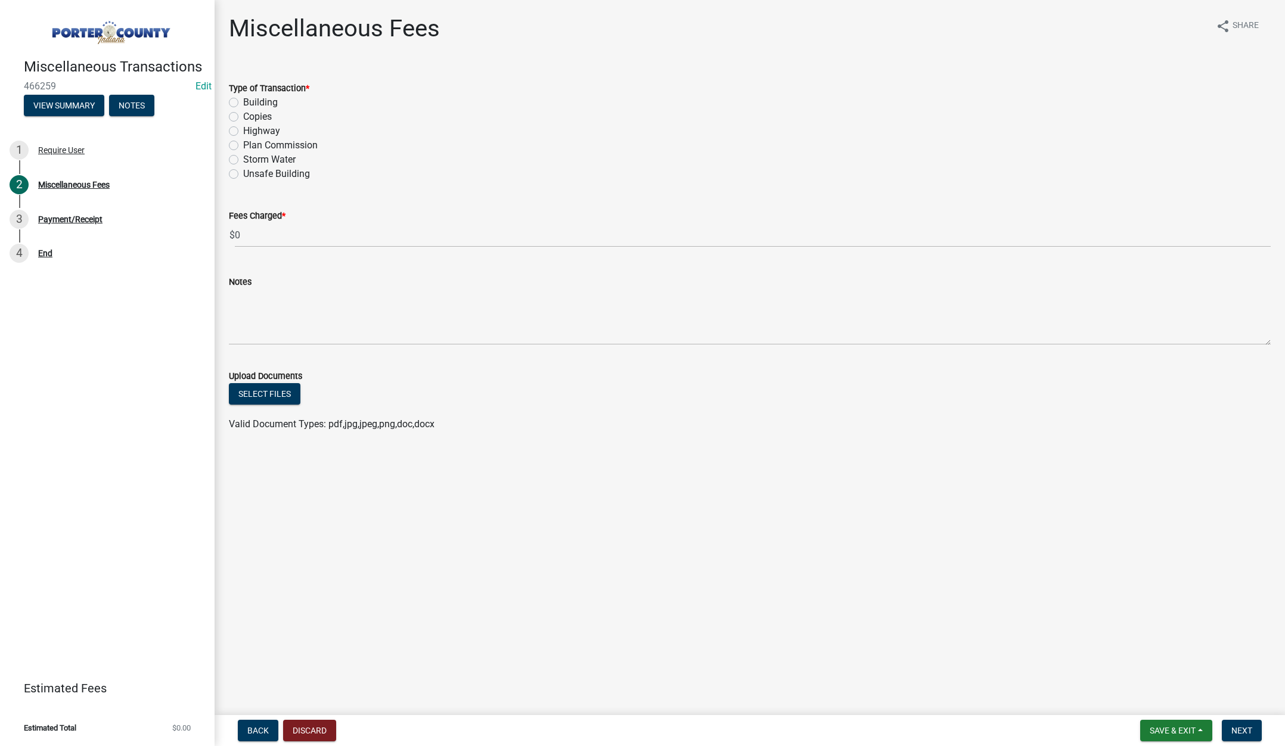
click at [243, 130] on label "Highway" at bounding box center [261, 131] width 37 height 14
click at [243, 130] on input "Highway" at bounding box center [247, 128] width 8 height 8
radio input "true"
click at [284, 241] on input "0" at bounding box center [753, 235] width 1036 height 24
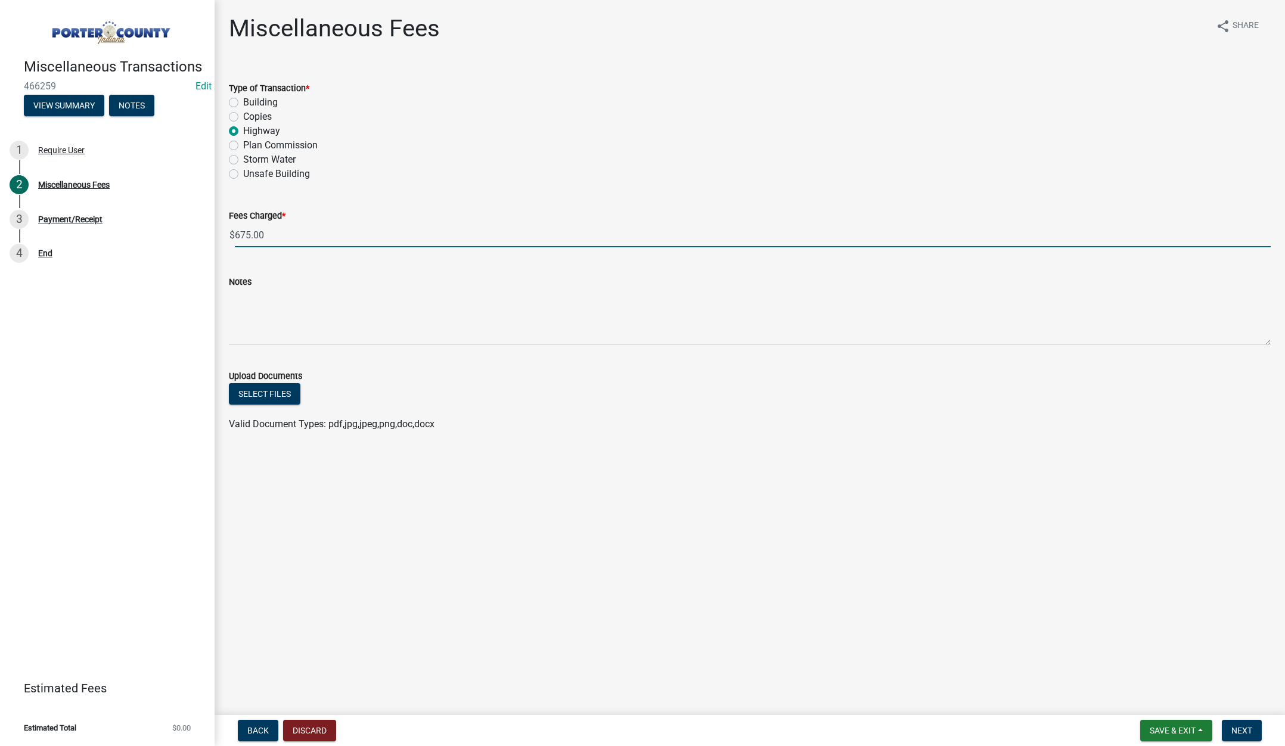
type input "675.00"
click at [293, 299] on textarea "Notes" at bounding box center [750, 317] width 1042 height 56
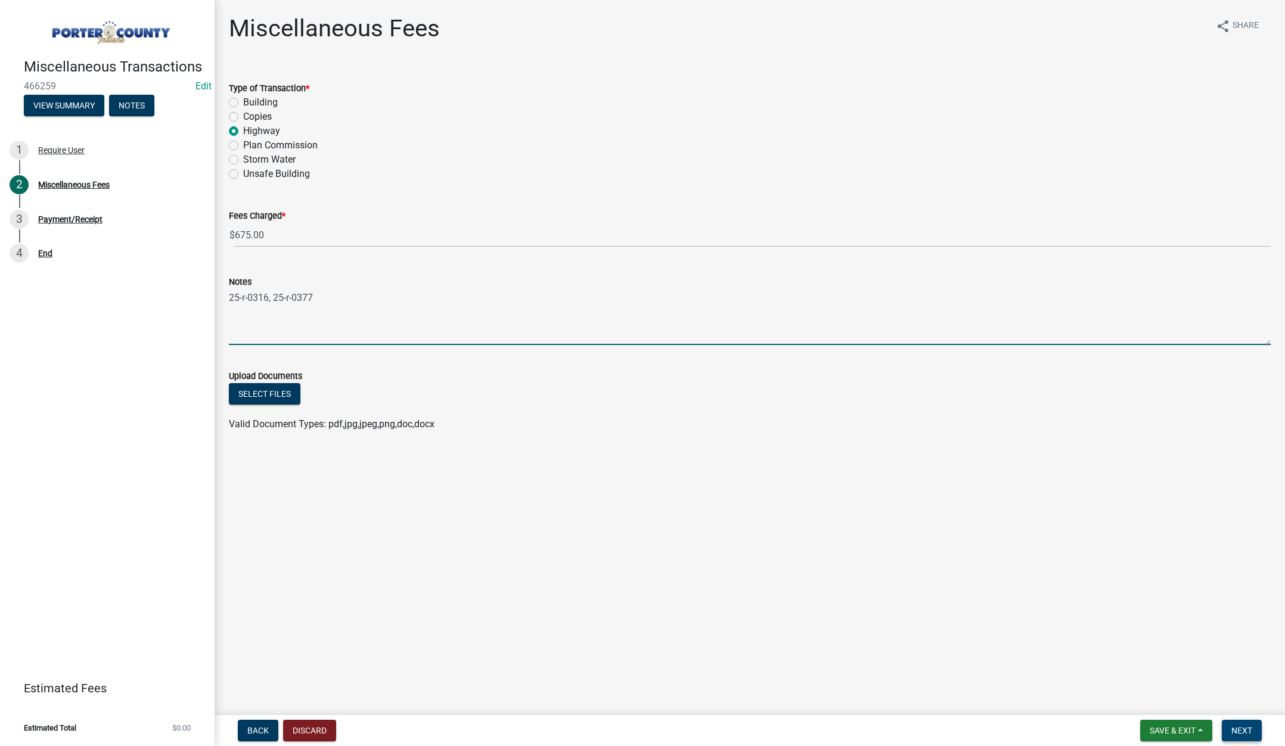
type textarea "25-r-0316, 25-r-0377"
click at [1235, 729] on span "Next" at bounding box center [1241, 731] width 21 height 10
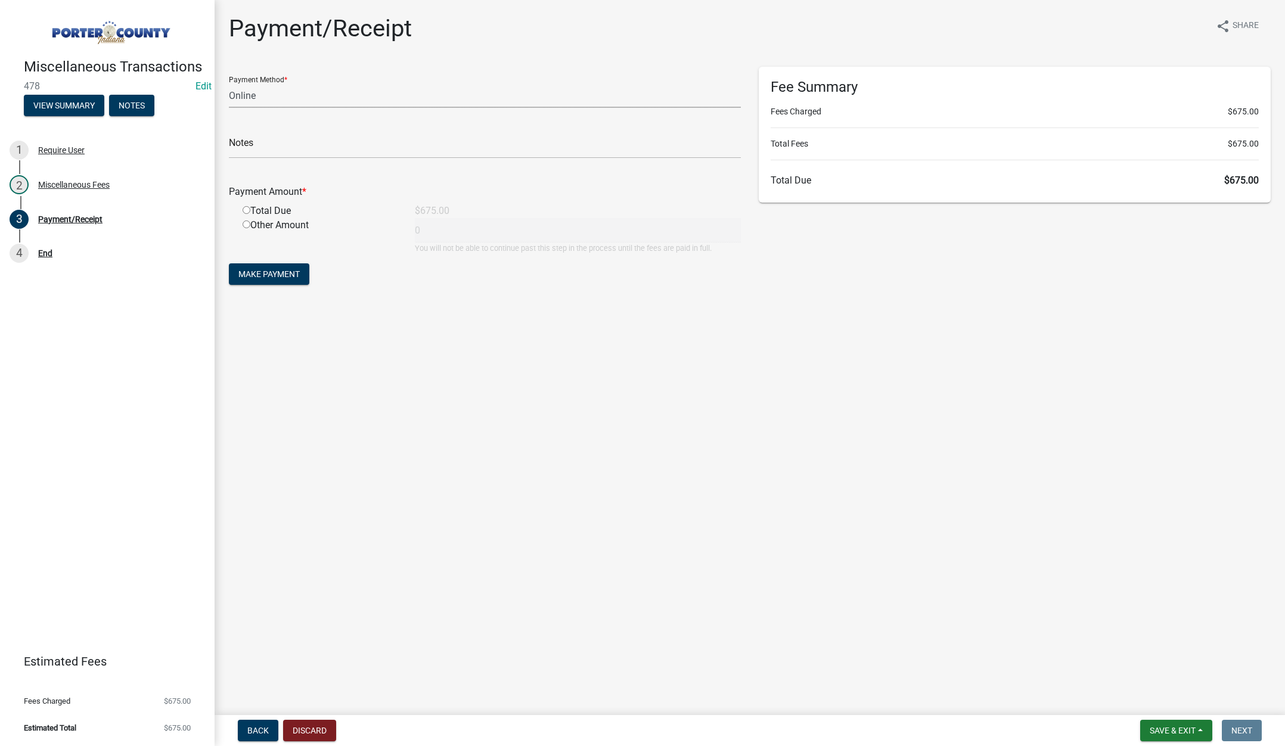
click at [251, 95] on select "Credit Card POS Check Cash Online" at bounding box center [485, 95] width 512 height 24
select select "1: 0"
click at [229, 83] on select "Credit Card POS Check Cash Online" at bounding box center [485, 95] width 512 height 24
click at [259, 144] on input "text" at bounding box center [485, 146] width 512 height 24
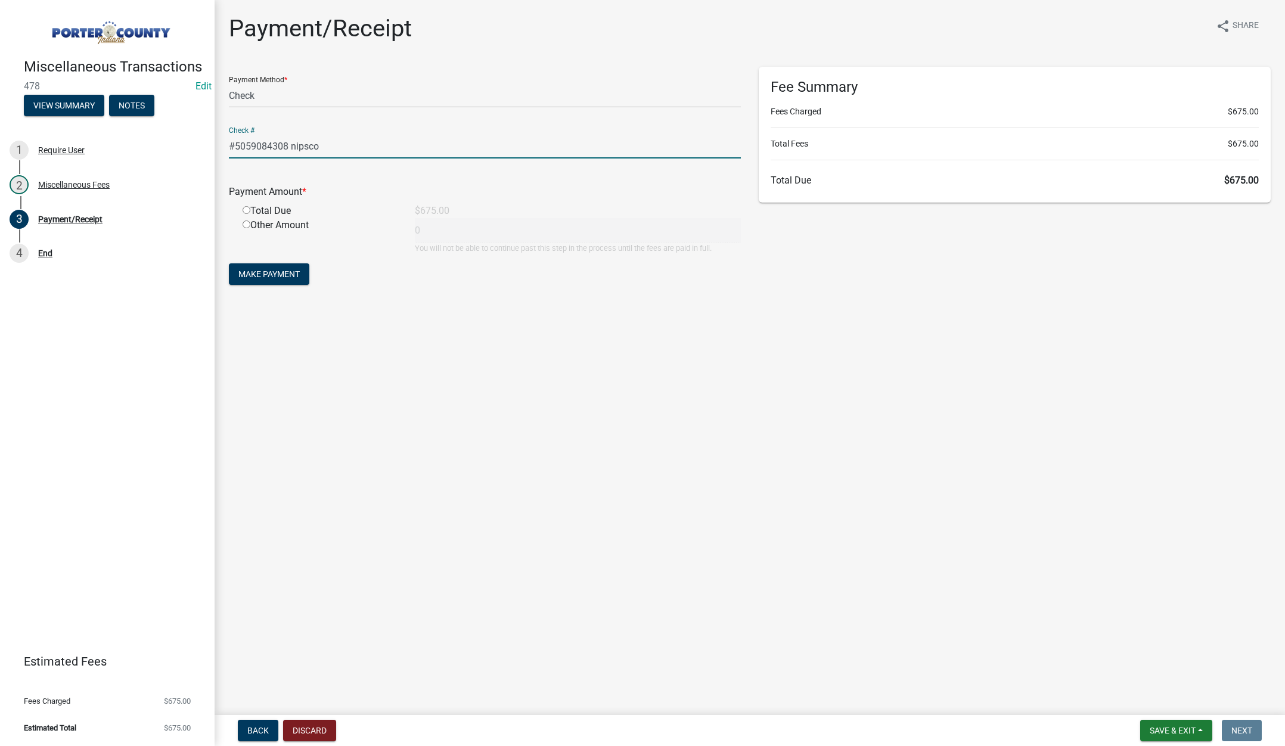
type input "#5059084308 nipsco"
click at [248, 207] on input "radio" at bounding box center [247, 210] width 8 height 8
radio input "true"
type input "675"
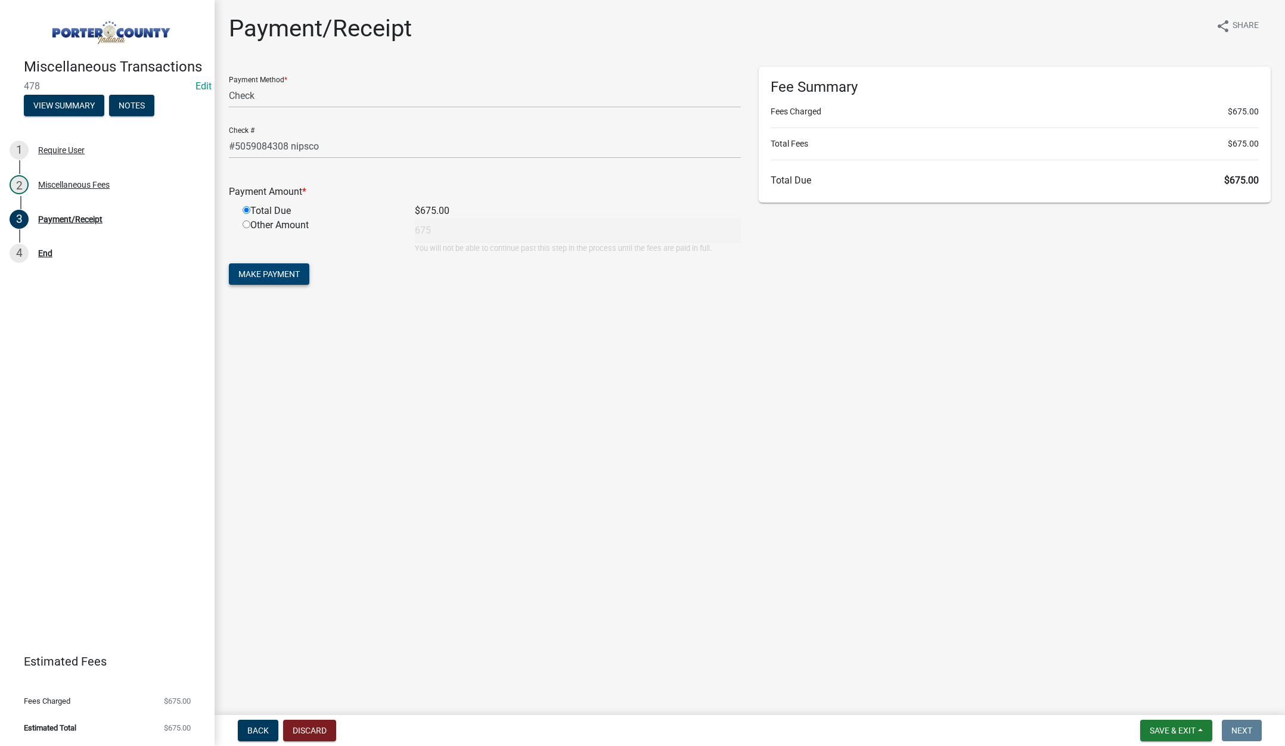
click at [275, 281] on button "Make Payment" at bounding box center [269, 273] width 80 height 21
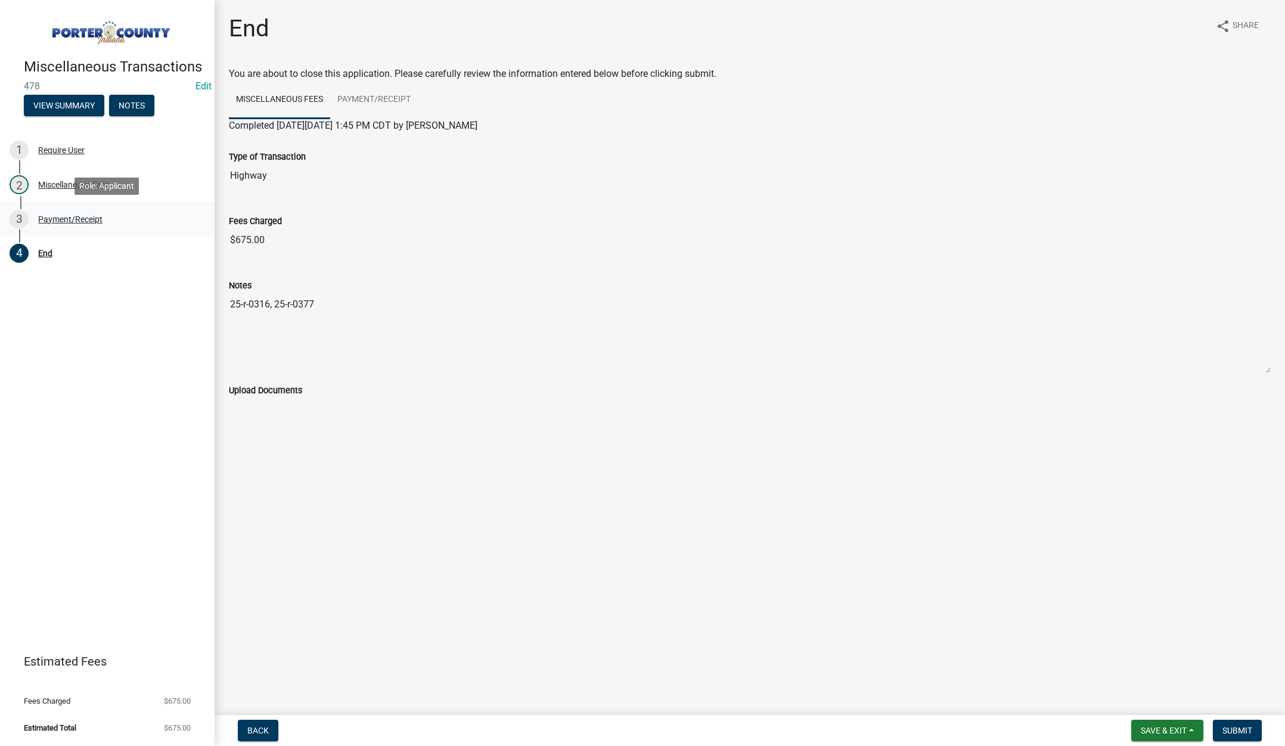
click at [83, 217] on div "Payment/Receipt" at bounding box center [70, 219] width 64 height 8
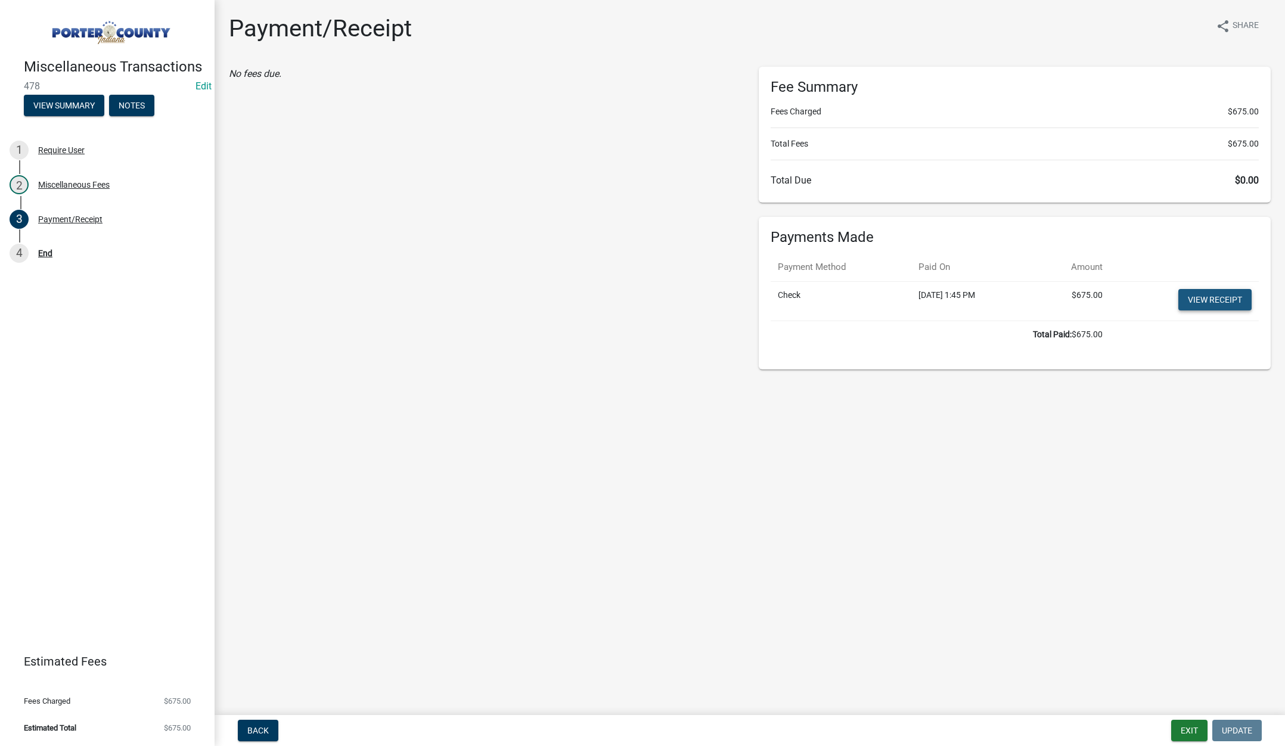
click at [1200, 296] on link "View receipt" at bounding box center [1214, 299] width 73 height 21
click at [1179, 726] on button "Exit" at bounding box center [1189, 730] width 36 height 21
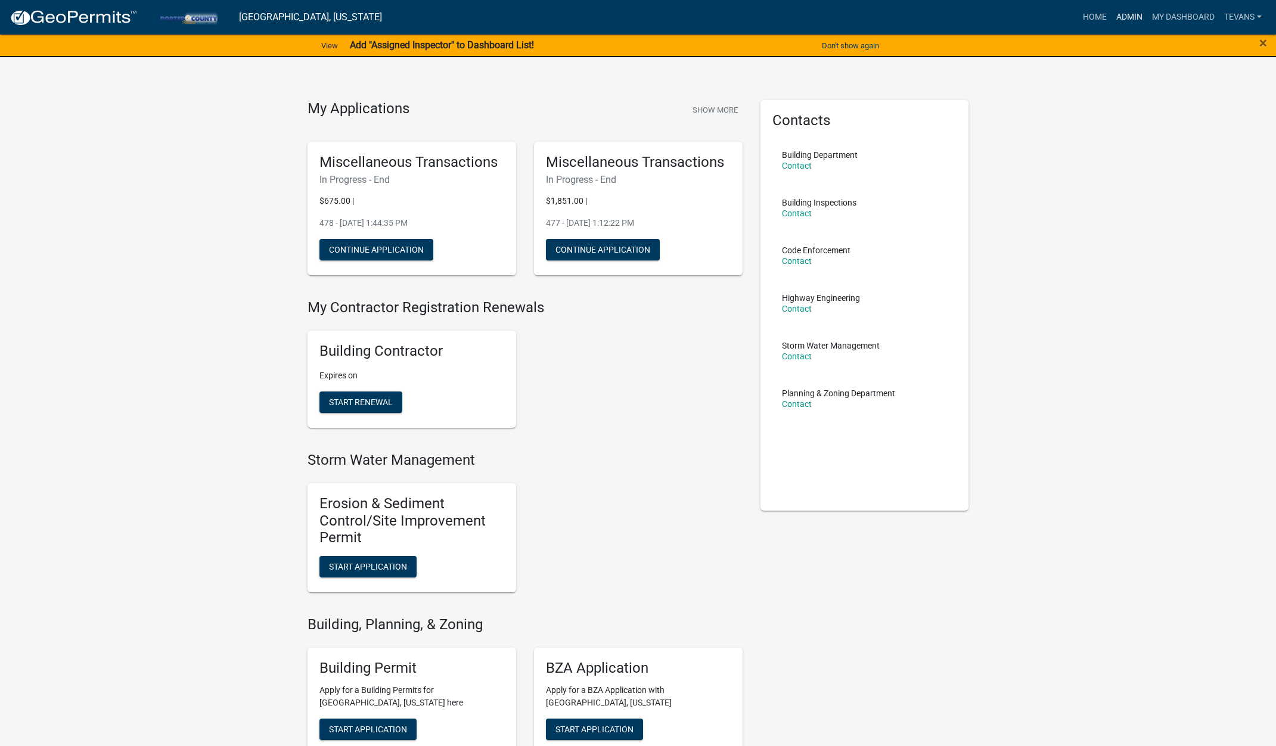
click at [1121, 15] on link "Admin" at bounding box center [1129, 17] width 36 height 23
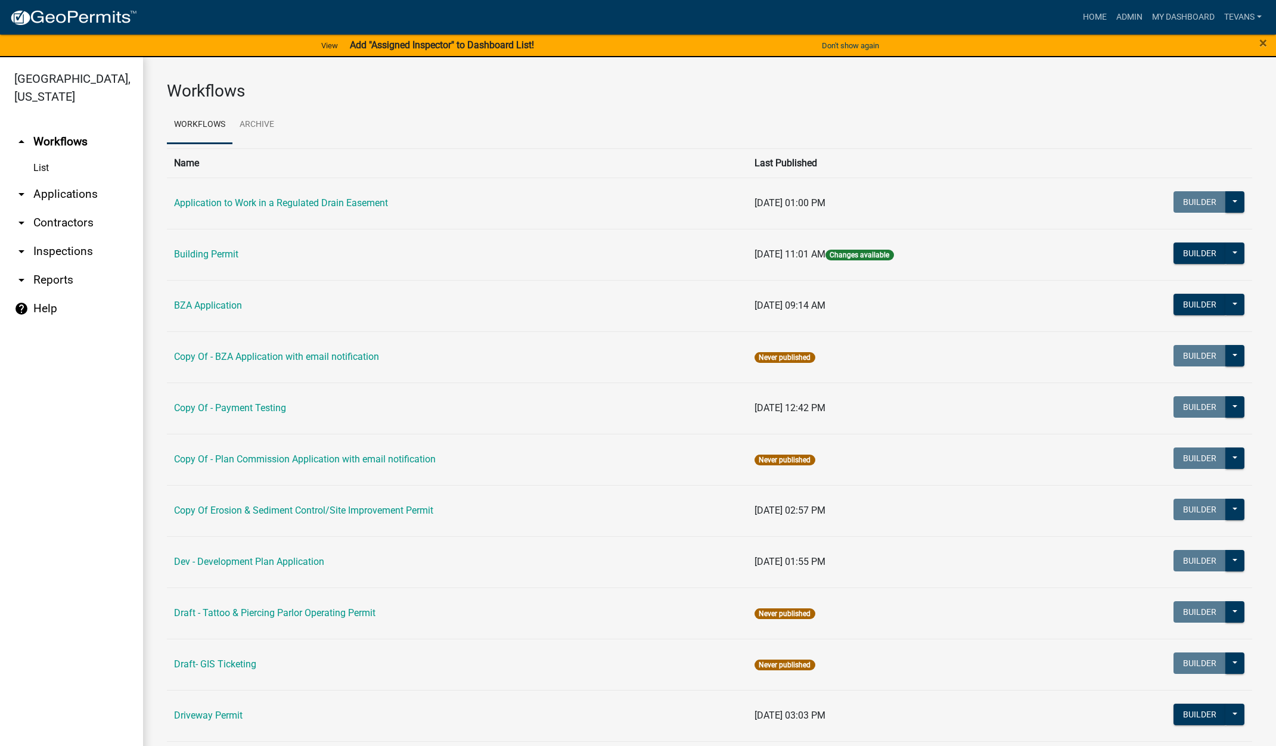
click at [46, 180] on link "arrow_drop_down Applications" at bounding box center [71, 194] width 143 height 29
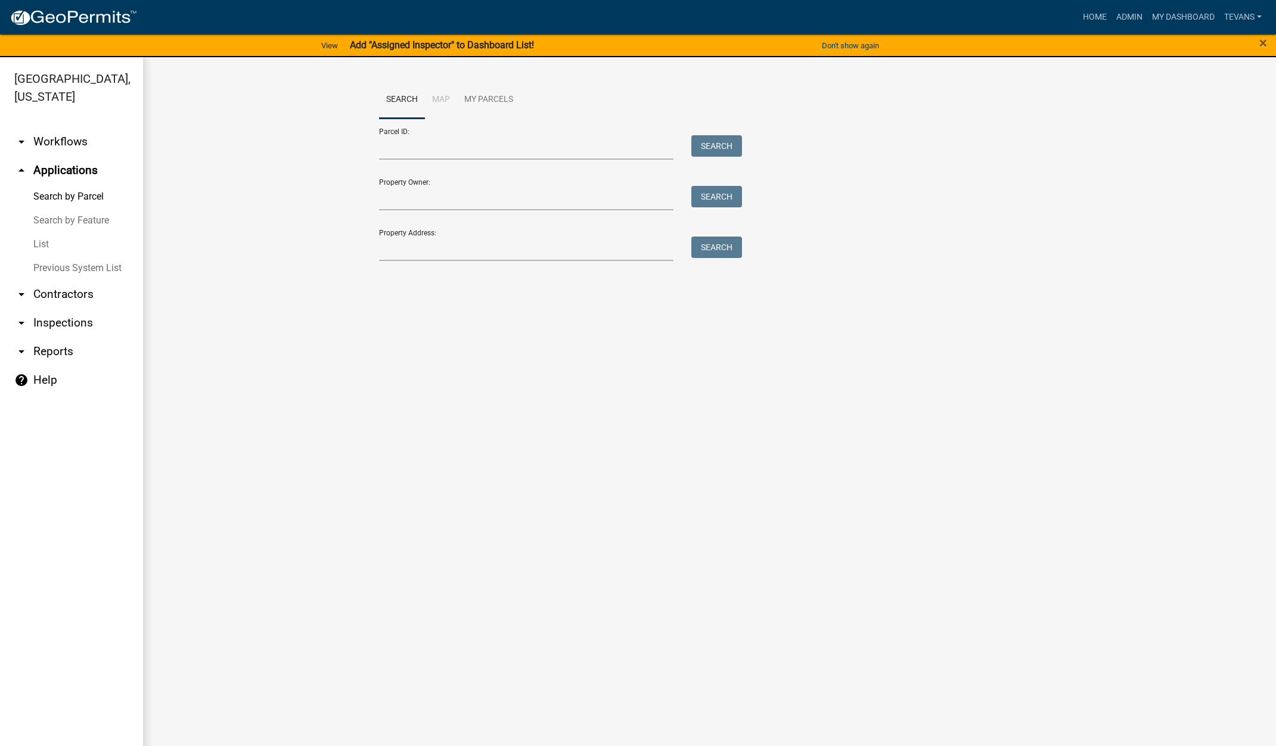
click at [38, 232] on link "List" at bounding box center [71, 244] width 143 height 24
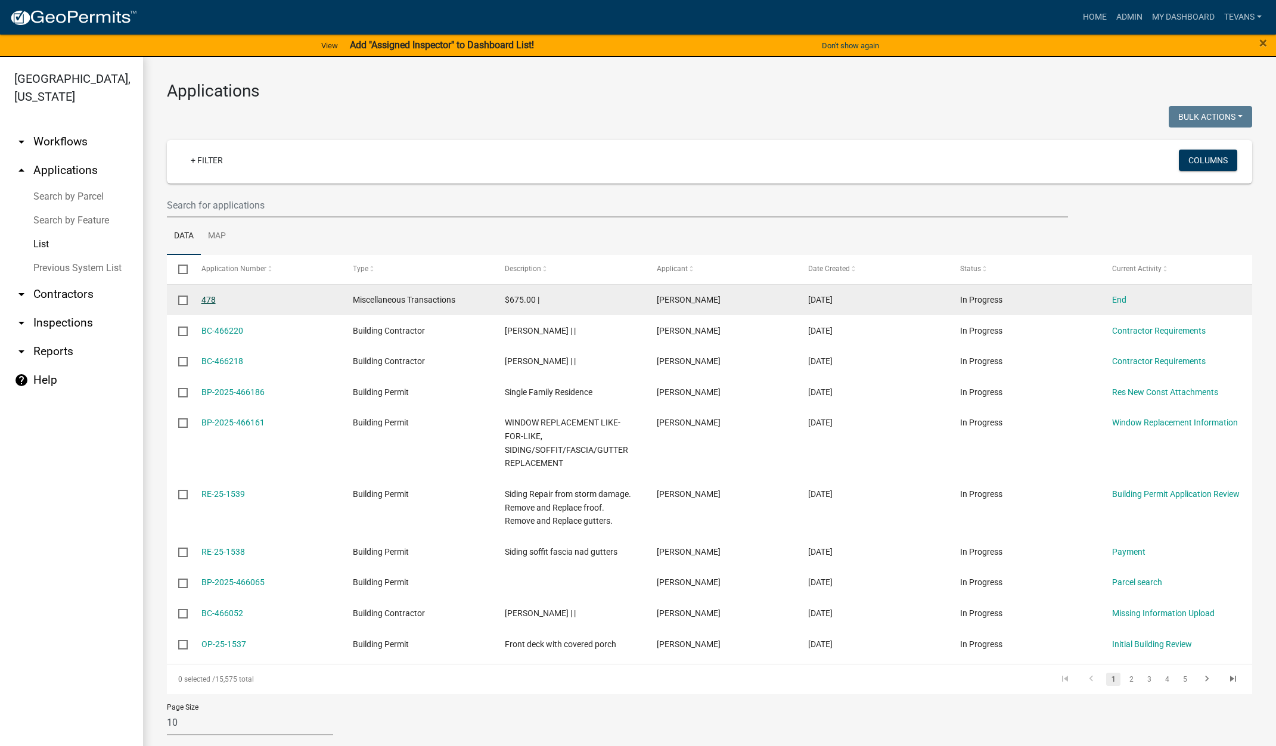
click at [209, 297] on link "478" at bounding box center [208, 300] width 14 height 10
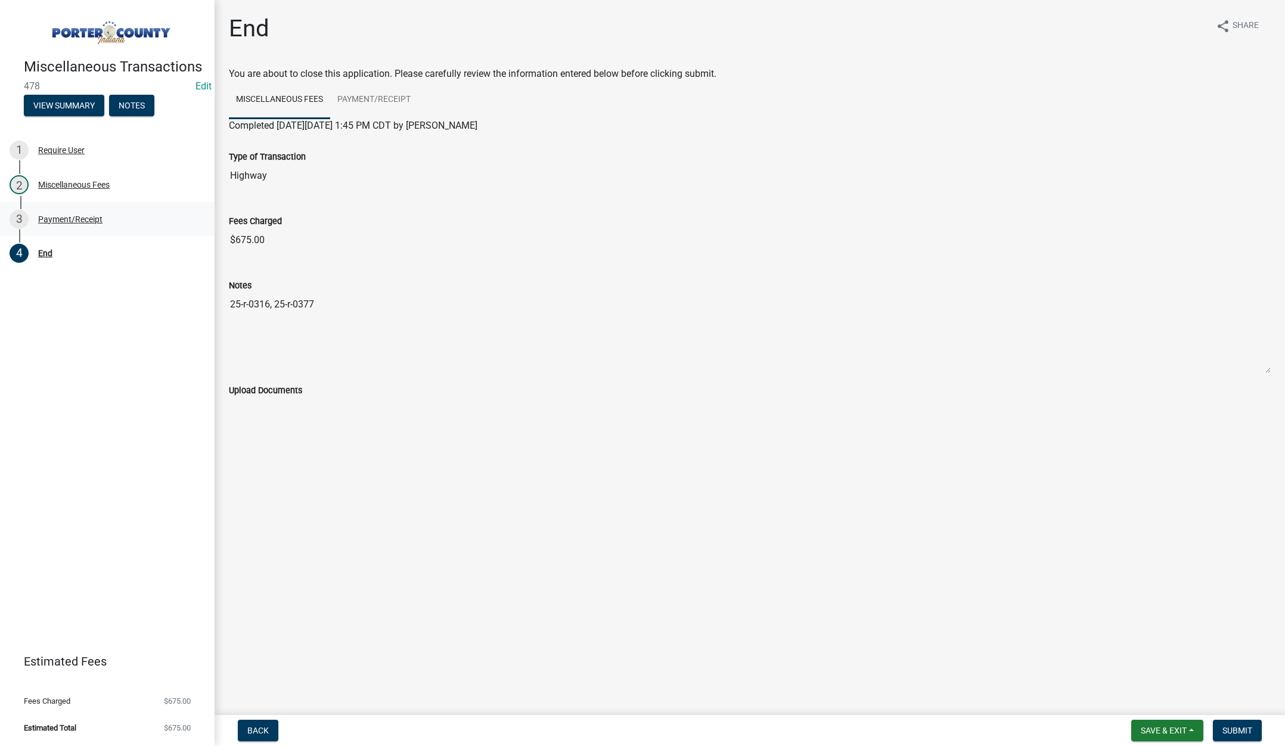
click at [86, 213] on div "3 Payment/Receipt" at bounding box center [103, 219] width 186 height 19
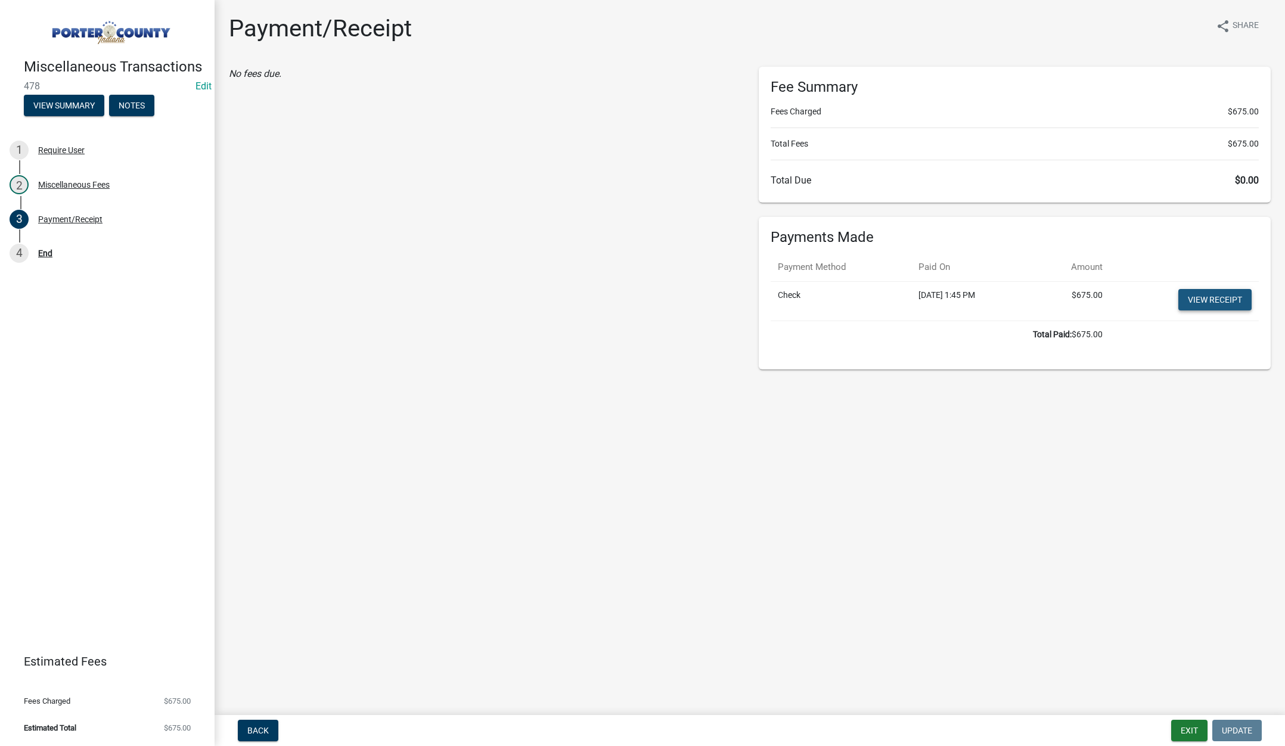
click at [1219, 295] on link "View receipt" at bounding box center [1214, 299] width 73 height 21
click at [1186, 731] on button "Exit" at bounding box center [1189, 730] width 36 height 21
